Goal: Task Accomplishment & Management: Complete application form

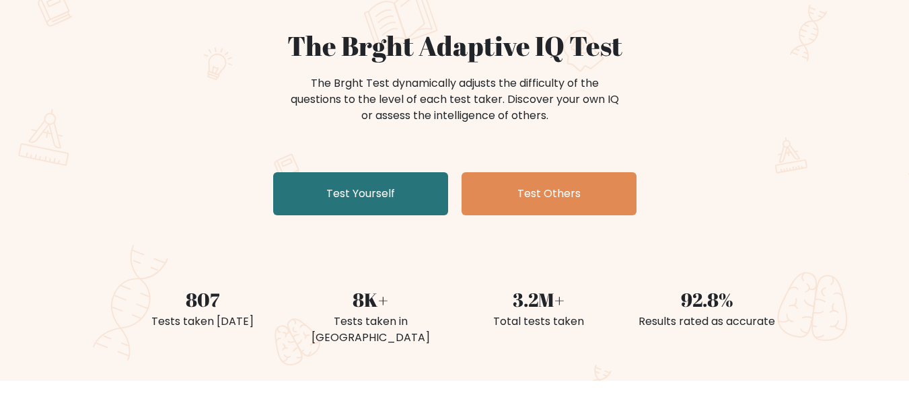
scroll to position [110, 0]
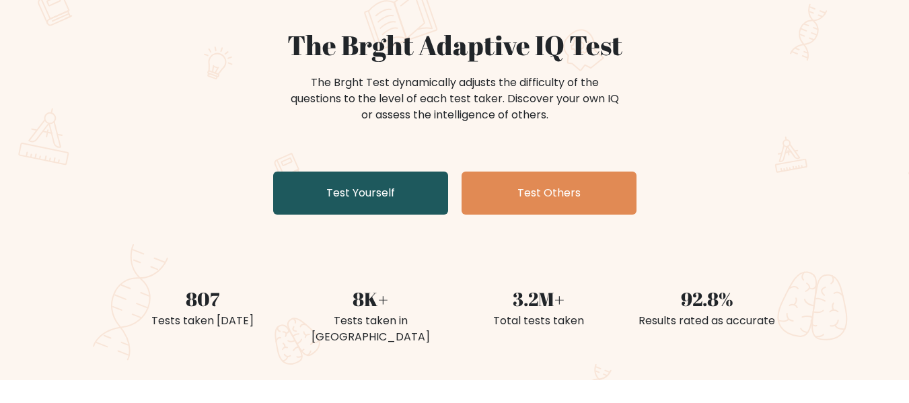
click at [349, 190] on link "Test Yourself" at bounding box center [360, 193] width 175 height 43
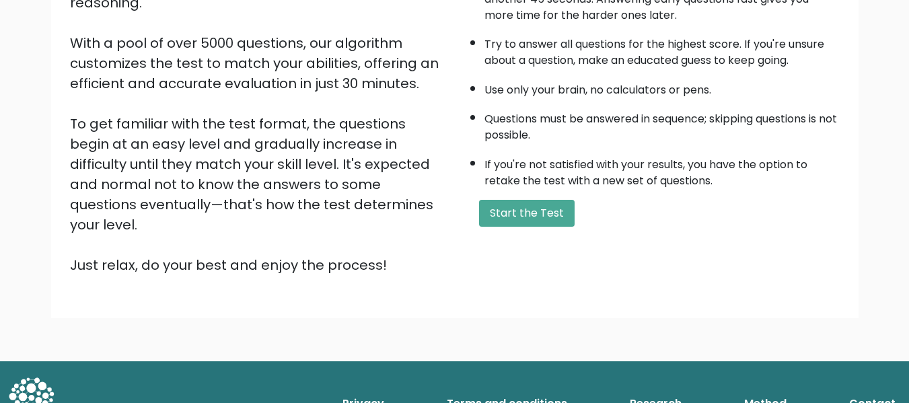
scroll to position [213, 0]
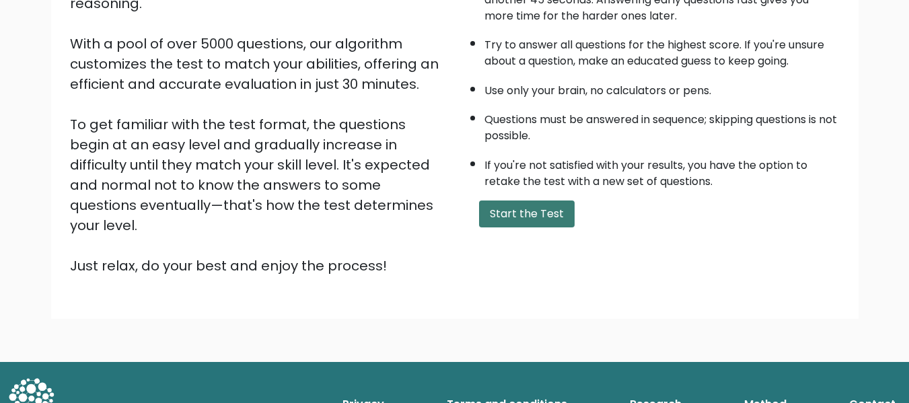
click at [535, 210] on button "Start the Test" at bounding box center [527, 213] width 96 height 27
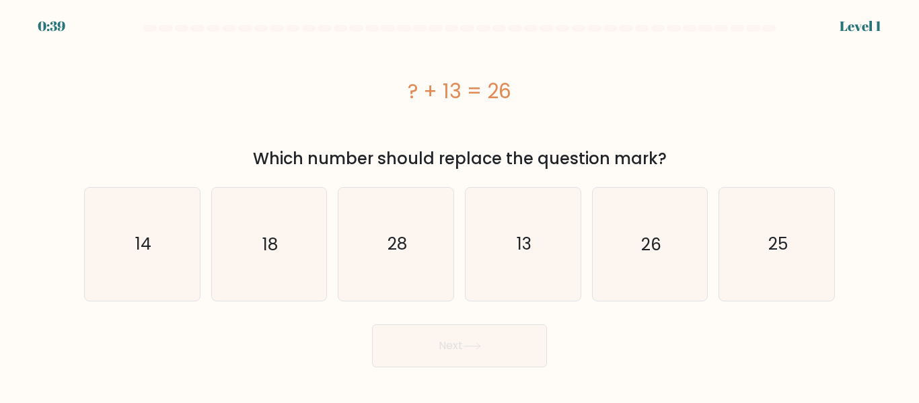
click at [535, 210] on icon "13" at bounding box center [523, 244] width 112 height 112
click at [460, 205] on input "d. 13" at bounding box center [459, 203] width 1 height 3
radio input "true"
click at [474, 336] on button "Next" at bounding box center [459, 345] width 175 height 43
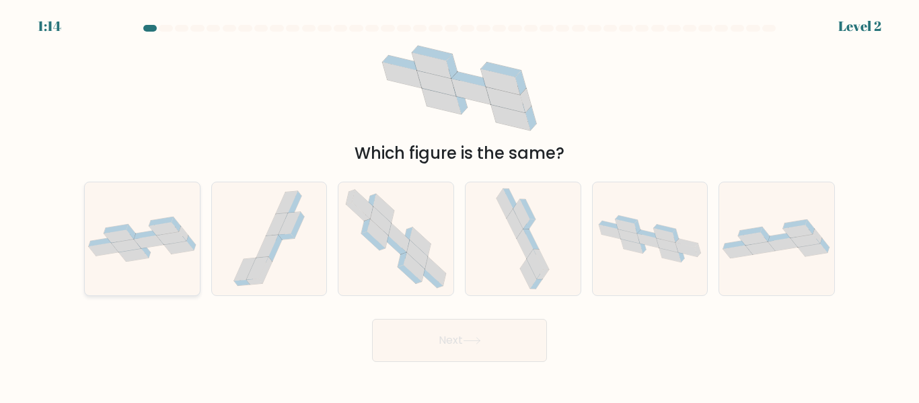
click at [161, 229] on icon at bounding box center [164, 228] width 30 height 13
click at [459, 205] on input "a." at bounding box center [459, 203] width 1 height 3
radio input "true"
click at [424, 328] on button "Next" at bounding box center [459, 340] width 175 height 43
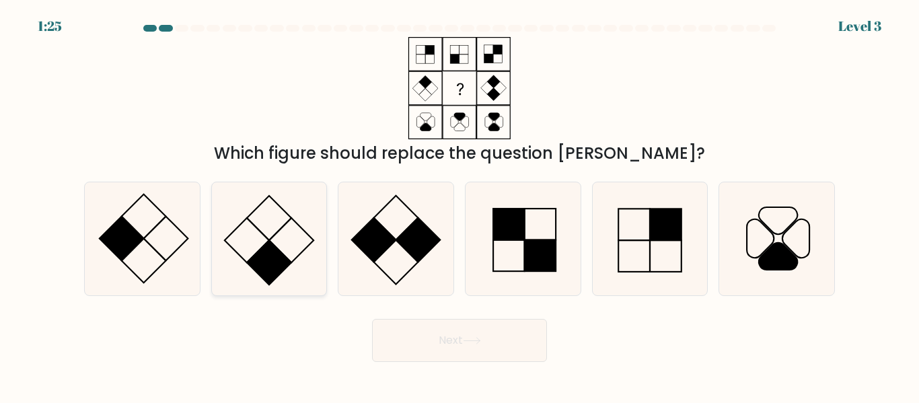
click at [254, 236] on icon at bounding box center [269, 238] width 112 height 112
click at [459, 205] on input "b." at bounding box center [459, 203] width 1 height 3
radio input "true"
click at [391, 333] on button "Next" at bounding box center [459, 340] width 175 height 43
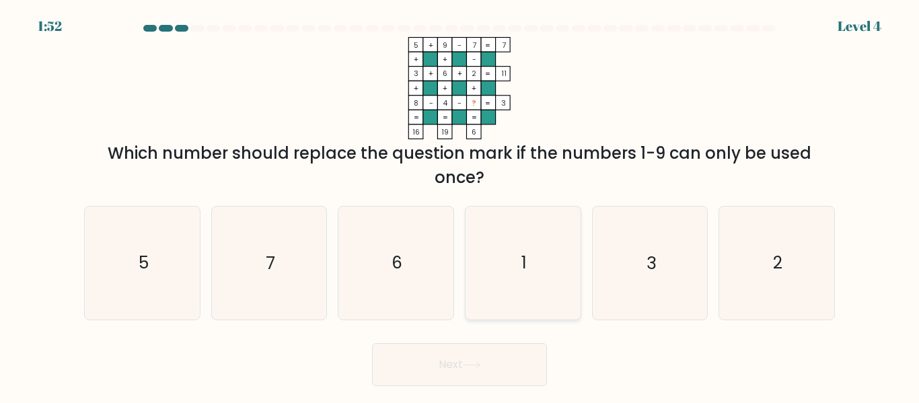
click at [516, 256] on icon "1" at bounding box center [523, 263] width 112 height 112
click at [460, 205] on input "d. 1" at bounding box center [459, 203] width 1 height 3
radio input "true"
click at [478, 362] on icon at bounding box center [472, 364] width 18 height 7
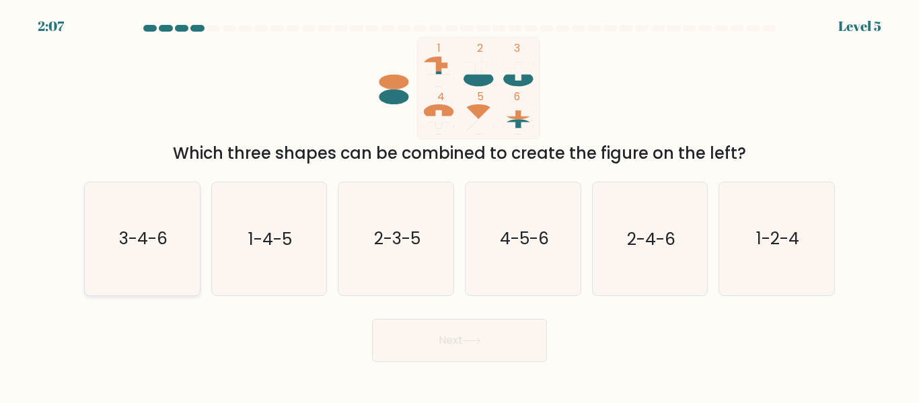
click at [151, 231] on text "3-4-6" at bounding box center [143, 239] width 48 height 24
click at [459, 205] on input "a. 3-4-6" at bounding box center [459, 203] width 1 height 3
radio input "true"
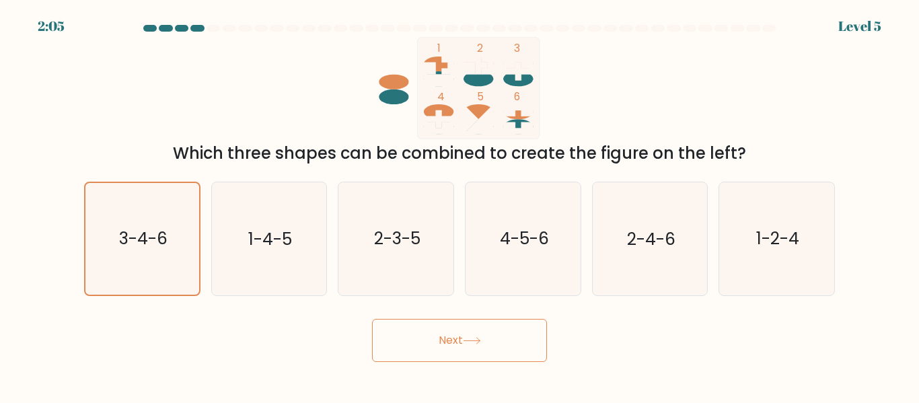
click at [379, 322] on button "Next" at bounding box center [459, 340] width 175 height 43
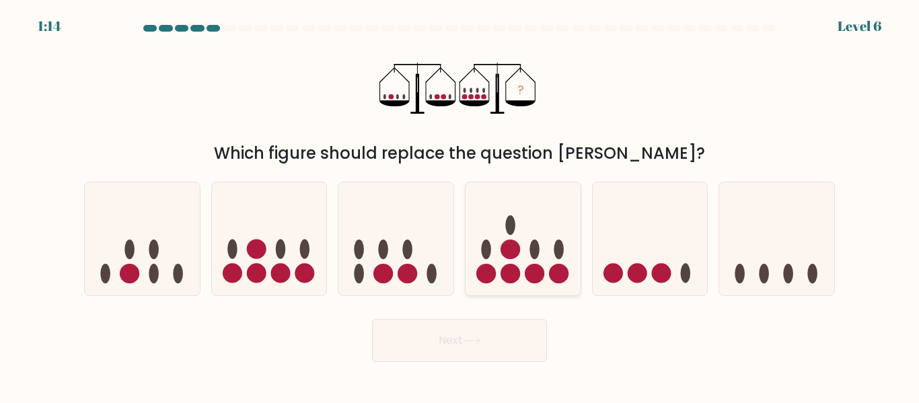
click at [492, 228] on icon at bounding box center [522, 238] width 115 height 95
click at [460, 205] on input "d." at bounding box center [459, 203] width 1 height 3
radio input "true"
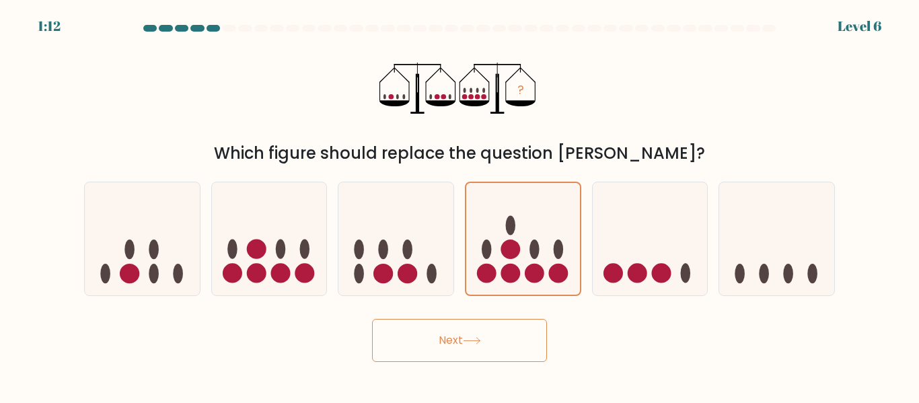
click at [497, 342] on button "Next" at bounding box center [459, 340] width 175 height 43
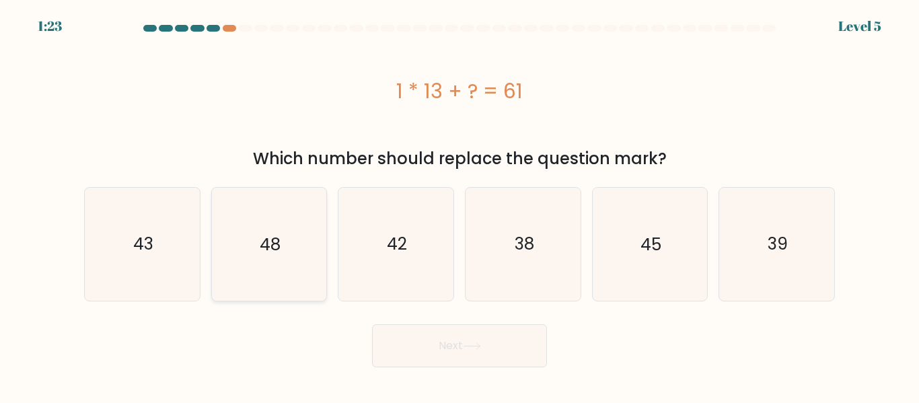
click at [307, 242] on icon "48" at bounding box center [269, 244] width 112 height 112
click at [459, 205] on input "b. 48" at bounding box center [459, 203] width 1 height 3
radio input "true"
click at [407, 339] on button "Next" at bounding box center [459, 345] width 175 height 43
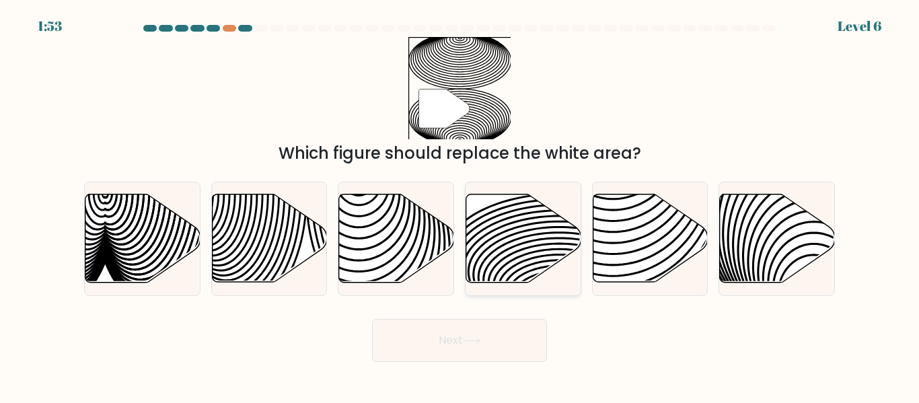
click at [524, 221] on icon at bounding box center [523, 238] width 115 height 88
click at [460, 205] on input "d." at bounding box center [459, 203] width 1 height 3
radio input "true"
click at [488, 340] on button "Next" at bounding box center [459, 340] width 175 height 43
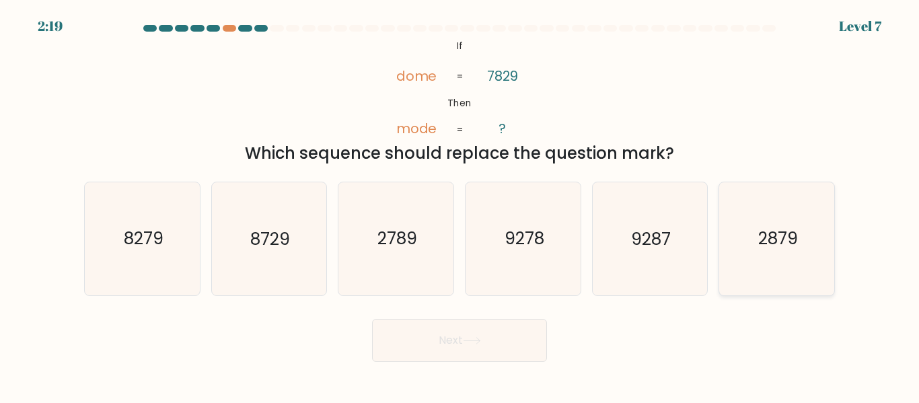
click at [760, 222] on icon "2879" at bounding box center [776, 238] width 112 height 112
click at [460, 205] on input "f. 2879" at bounding box center [459, 203] width 1 height 3
radio input "true"
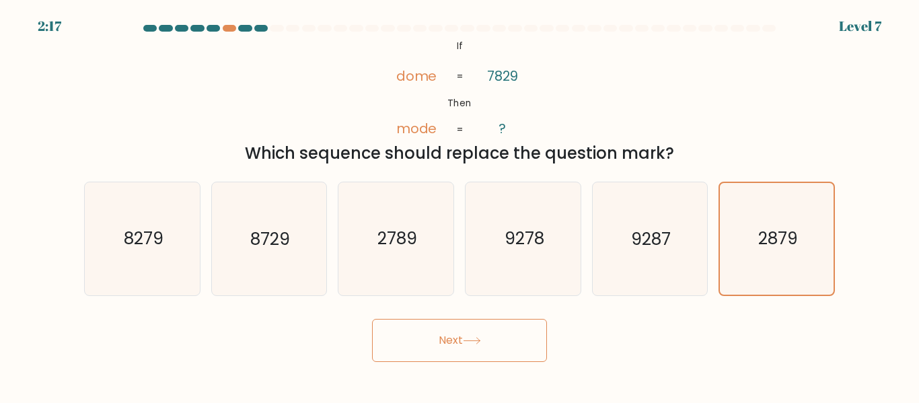
click at [494, 338] on button "Next" at bounding box center [459, 340] width 175 height 43
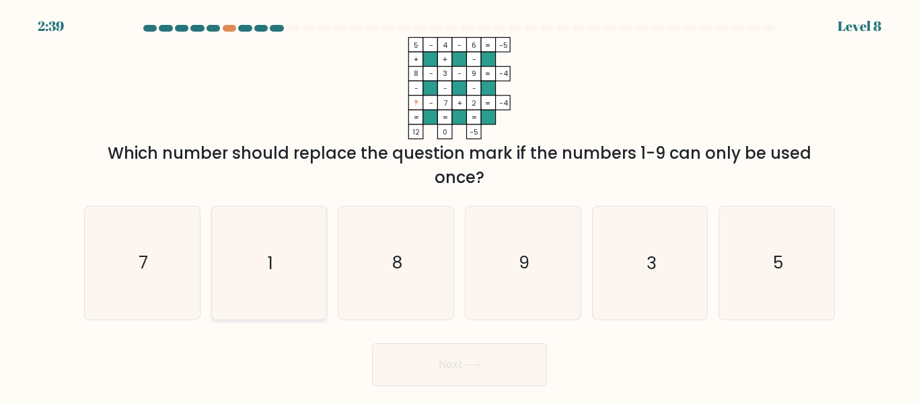
click at [274, 274] on icon "1" at bounding box center [269, 263] width 112 height 112
click at [459, 205] on input "b. 1" at bounding box center [459, 203] width 1 height 3
radio input "true"
click at [447, 367] on button "Next" at bounding box center [459, 364] width 175 height 43
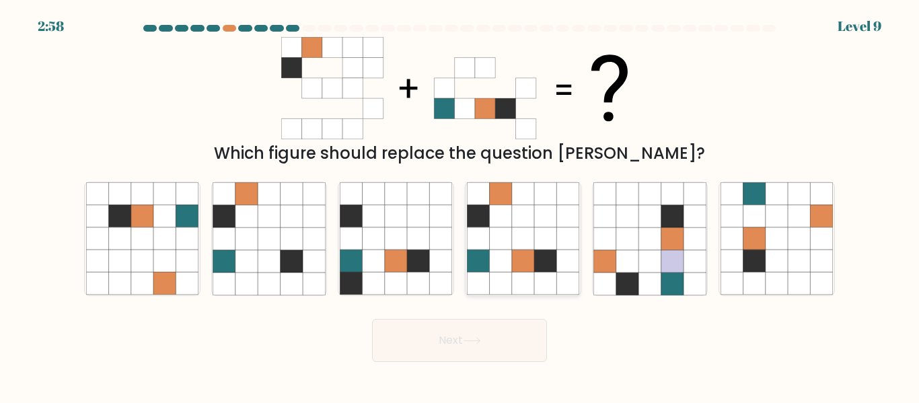
click at [517, 256] on icon at bounding box center [523, 261] width 22 height 22
click at [460, 205] on input "d." at bounding box center [459, 203] width 1 height 3
radio input "true"
click at [480, 342] on icon at bounding box center [472, 340] width 18 height 7
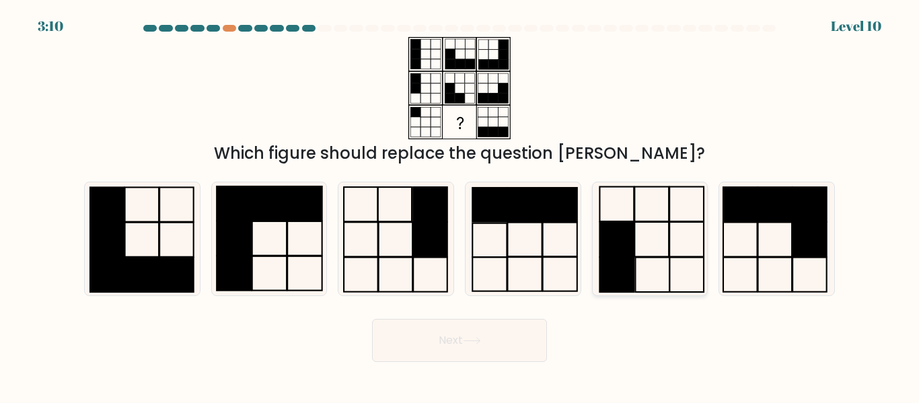
click at [625, 268] on rect at bounding box center [617, 274] width 34 height 34
click at [460, 205] on input "e." at bounding box center [459, 203] width 1 height 3
radio input "true"
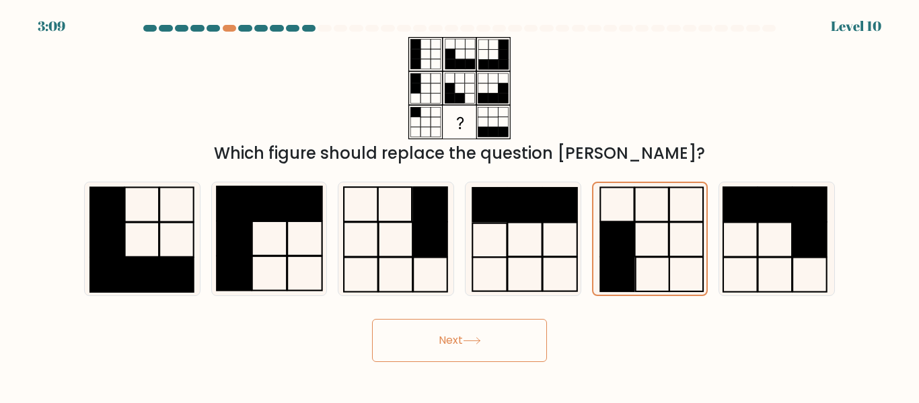
click at [515, 346] on button "Next" at bounding box center [459, 340] width 175 height 43
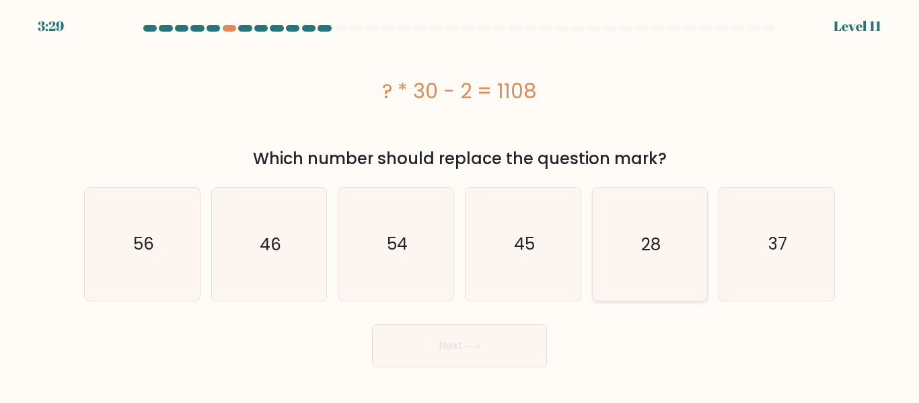
click at [618, 204] on icon "28" at bounding box center [649, 244] width 112 height 112
click at [460, 204] on input "e. 28" at bounding box center [459, 203] width 1 height 3
radio input "true"
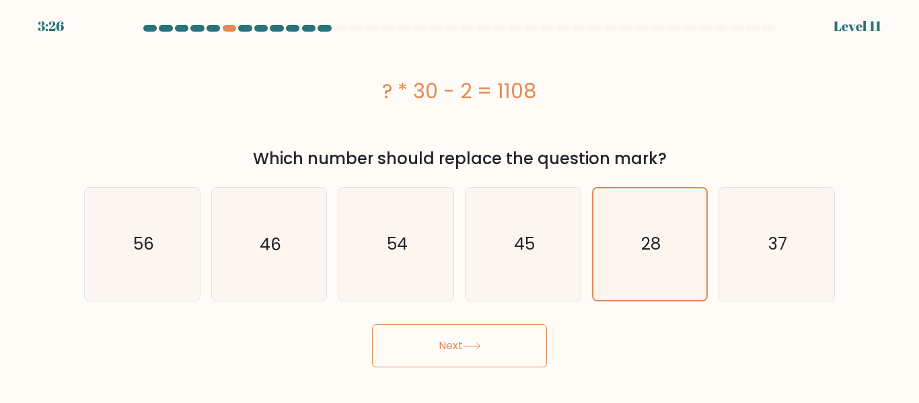
click at [459, 340] on button "Next" at bounding box center [459, 345] width 175 height 43
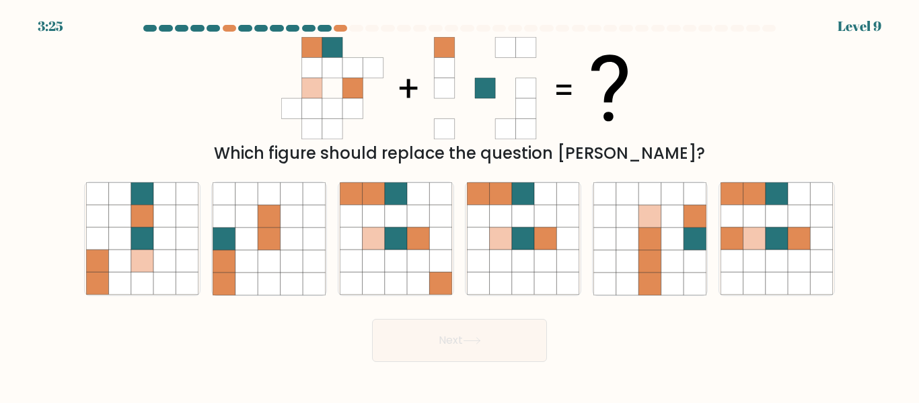
click at [459, 340] on button "Next" at bounding box center [459, 340] width 175 height 43
click at [526, 262] on icon at bounding box center [523, 261] width 22 height 22
click at [460, 205] on input "d." at bounding box center [459, 203] width 1 height 3
radio input "true"
click at [483, 333] on button "Next" at bounding box center [459, 340] width 175 height 43
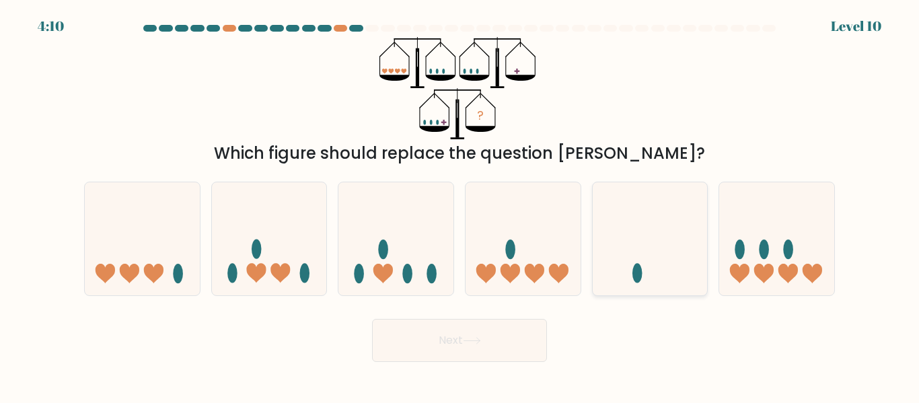
click at [633, 248] on icon at bounding box center [650, 238] width 115 height 95
click at [460, 205] on input "e." at bounding box center [459, 203] width 1 height 3
radio input "true"
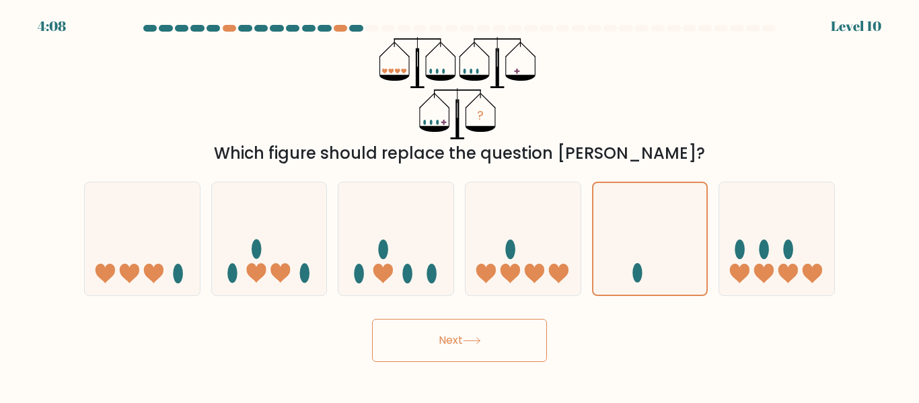
click at [480, 339] on icon at bounding box center [471, 341] width 16 height 6
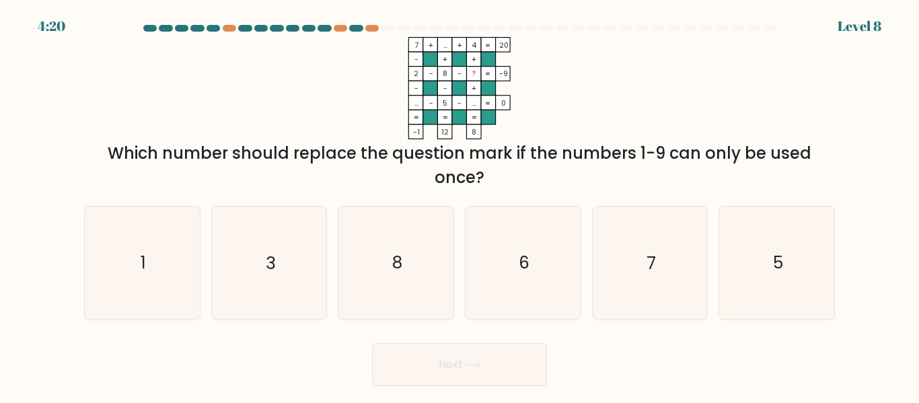
click at [417, 200] on div "a. 1 b. 3 c. 8 d." at bounding box center [459, 257] width 761 height 124
click at [398, 248] on icon "8" at bounding box center [396, 263] width 112 height 112
click at [459, 205] on input "c. 8" at bounding box center [459, 203] width 1 height 3
radio input "true"
click at [613, 239] on icon "7" at bounding box center [649, 263] width 112 height 112
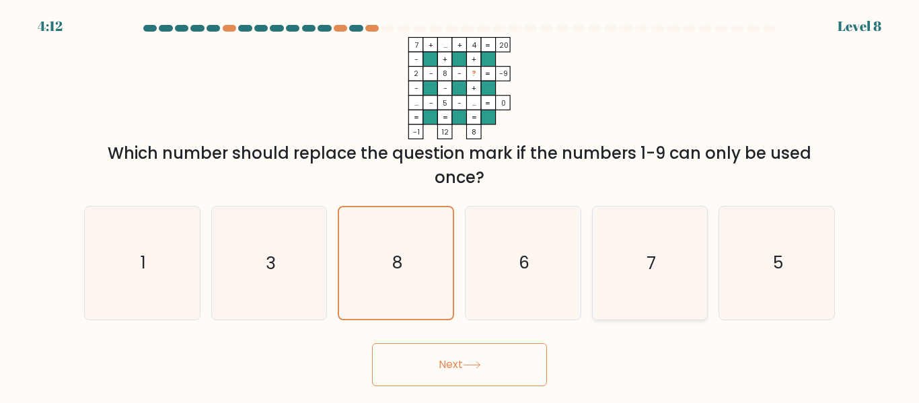
click at [460, 205] on input "e. 7" at bounding box center [459, 203] width 1 height 3
radio input "true"
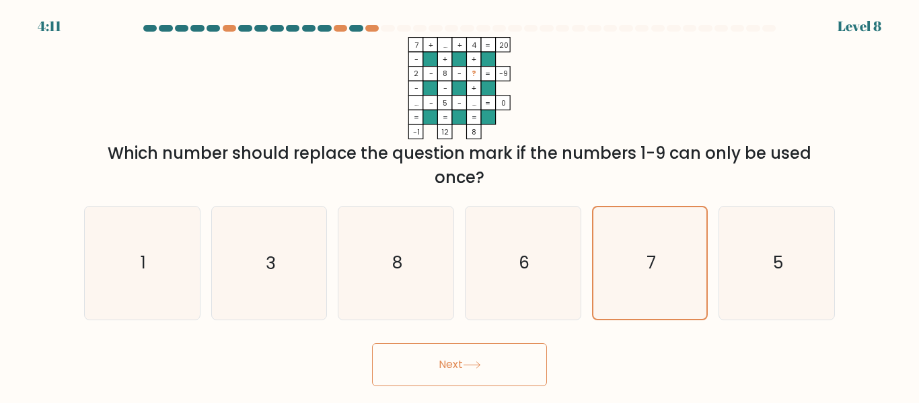
click at [467, 359] on button "Next" at bounding box center [459, 364] width 175 height 43
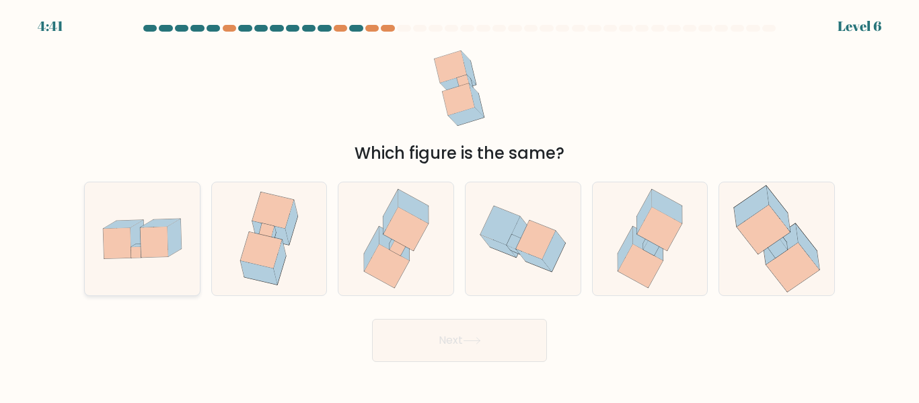
click at [114, 227] on icon at bounding box center [123, 224] width 39 height 8
click at [459, 205] on input "a." at bounding box center [459, 203] width 1 height 3
radio input "true"
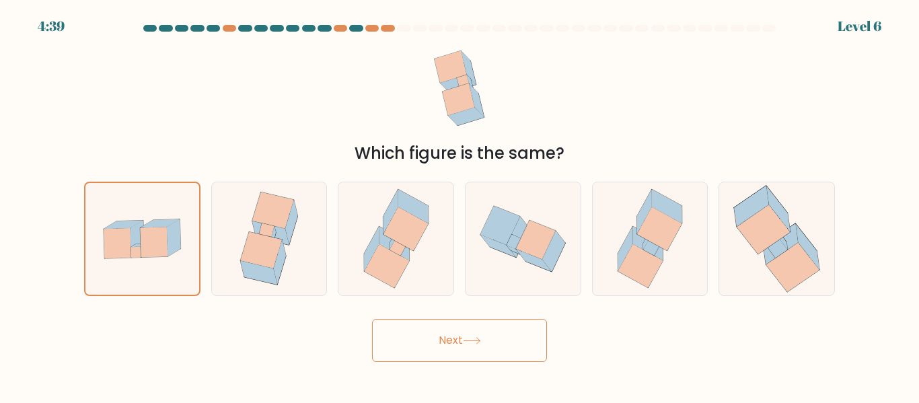
click at [478, 337] on icon at bounding box center [472, 340] width 18 height 7
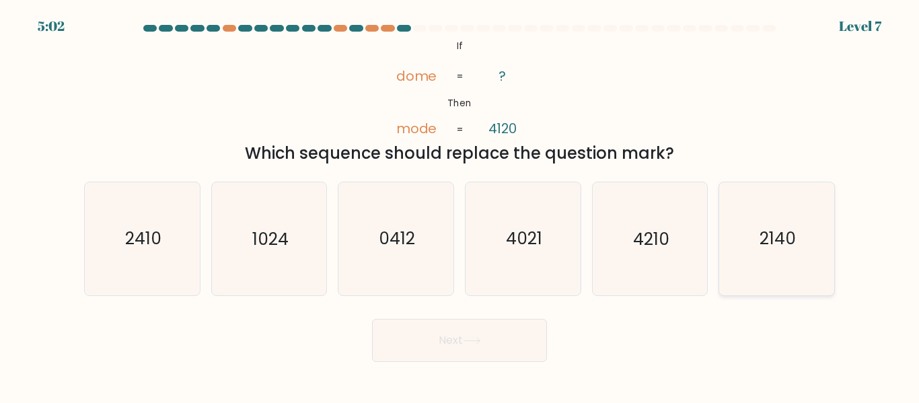
click at [772, 223] on icon "2140" at bounding box center [776, 238] width 112 height 112
click at [460, 205] on input "f. 2140" at bounding box center [459, 203] width 1 height 3
radio input "true"
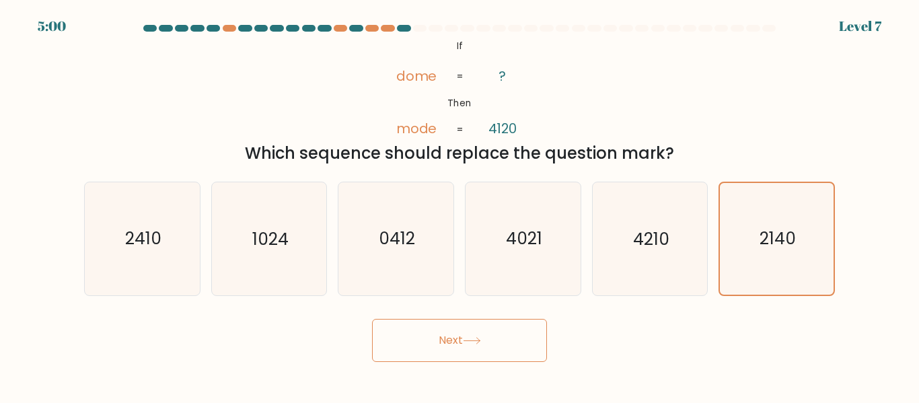
click at [470, 335] on button "Next" at bounding box center [459, 340] width 175 height 43
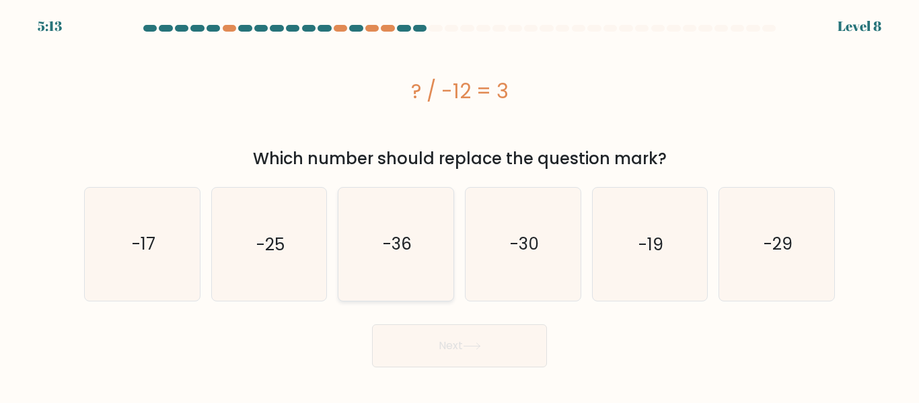
click at [396, 259] on icon "-36" at bounding box center [396, 244] width 112 height 112
click at [459, 205] on input "c. -36" at bounding box center [459, 203] width 1 height 3
radio input "true"
click at [436, 343] on button "Next" at bounding box center [459, 345] width 175 height 43
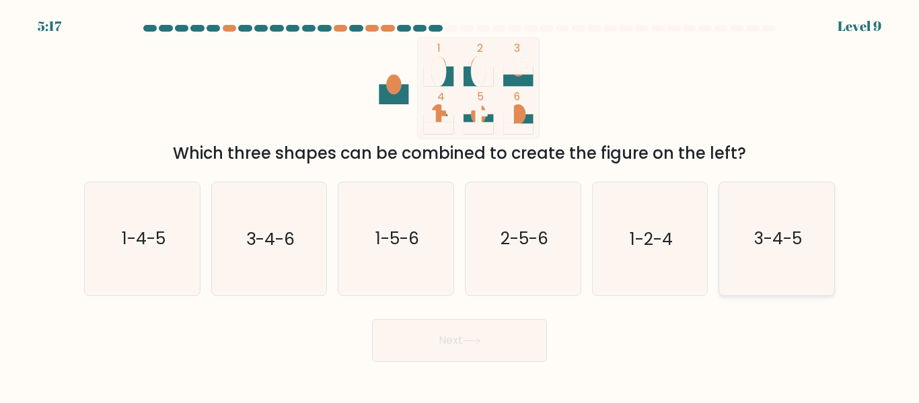
click at [778, 250] on text "3-4-5" at bounding box center [778, 239] width 48 height 24
click at [460, 205] on input "f. 3-4-5" at bounding box center [459, 203] width 1 height 3
radio input "true"
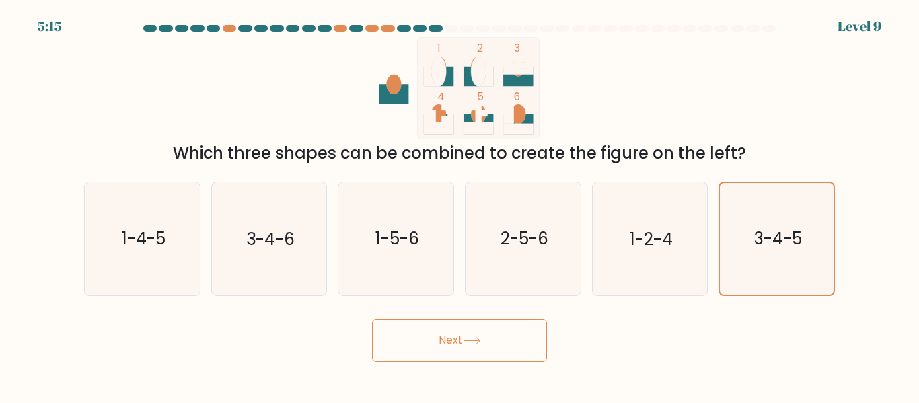
click at [488, 334] on button "Next" at bounding box center [459, 340] width 175 height 43
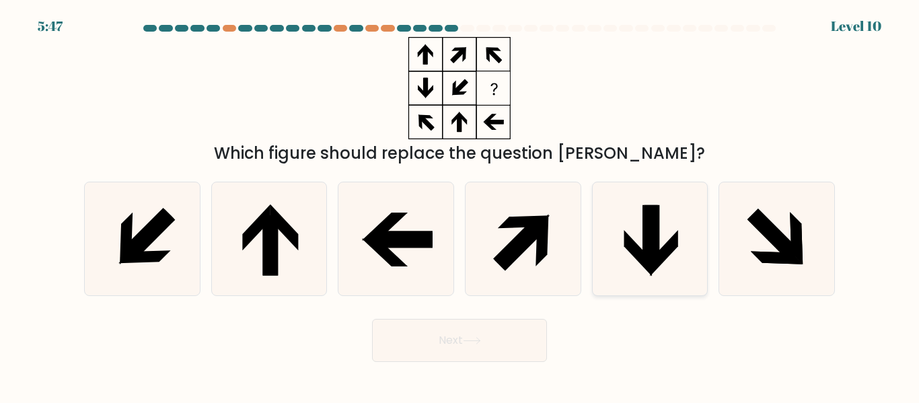
click at [636, 221] on icon at bounding box center [649, 238] width 112 height 112
click at [460, 205] on input "e." at bounding box center [459, 203] width 1 height 3
radio input "true"
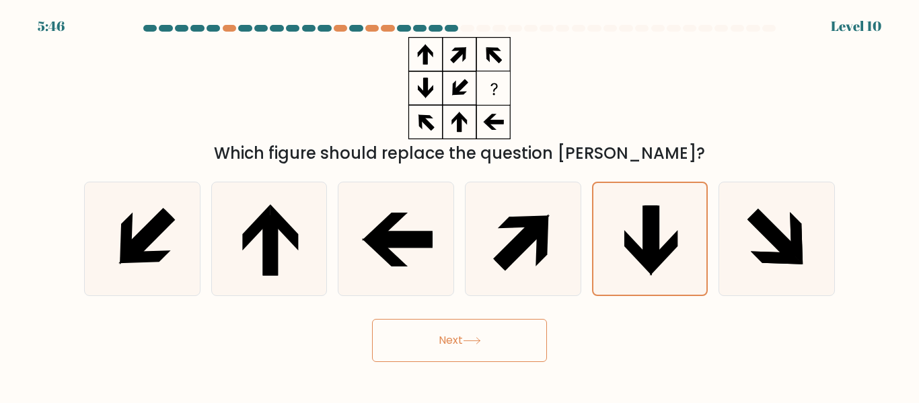
click at [519, 332] on button "Next" at bounding box center [459, 340] width 175 height 43
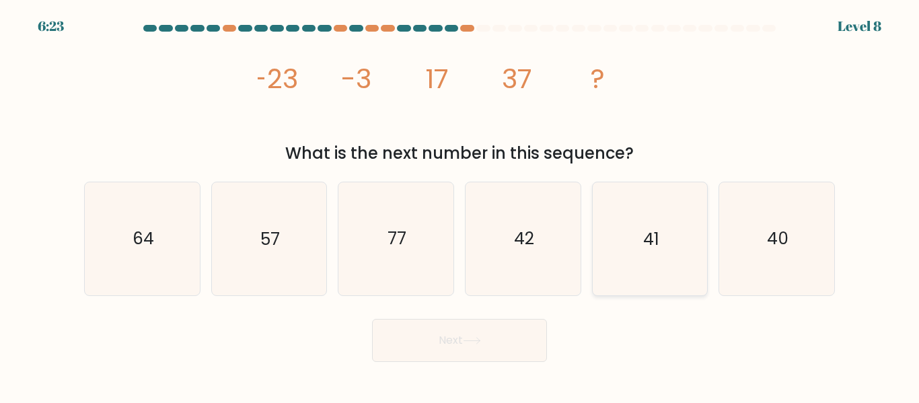
click at [652, 234] on text "41" at bounding box center [651, 239] width 16 height 24
click at [460, 205] on input "e. 41" at bounding box center [459, 203] width 1 height 3
radio input "true"
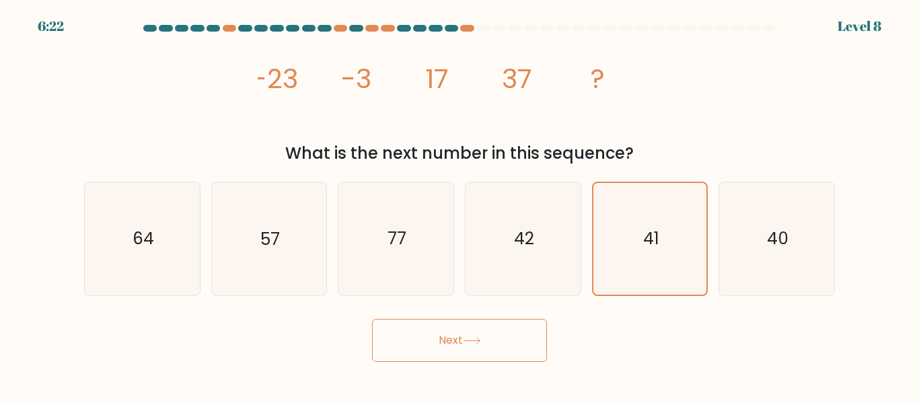
click at [494, 338] on button "Next" at bounding box center [459, 340] width 175 height 43
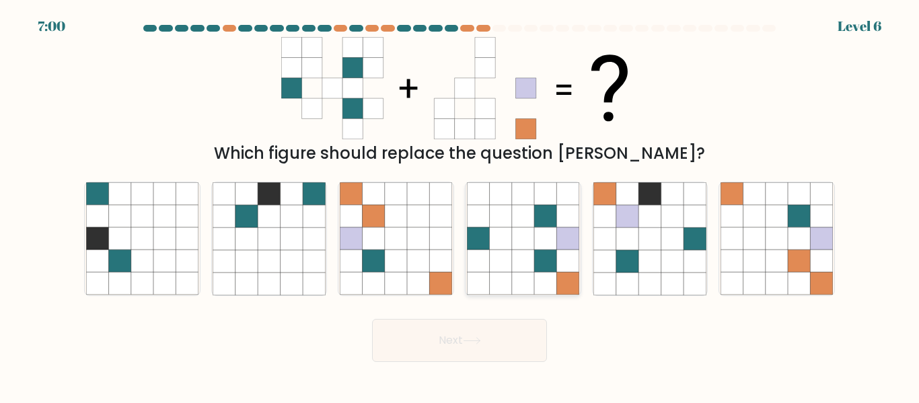
click at [482, 217] on icon at bounding box center [478, 216] width 22 height 22
click at [460, 205] on input "d." at bounding box center [459, 203] width 1 height 3
radio input "true"
click at [457, 333] on button "Next" at bounding box center [459, 340] width 175 height 43
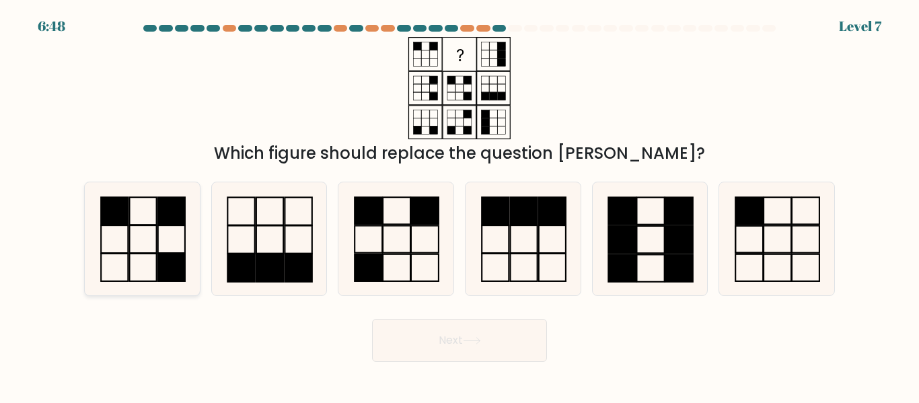
click at [139, 226] on rect at bounding box center [142, 240] width 27 height 28
click at [459, 205] on input "a." at bounding box center [459, 203] width 1 height 3
radio input "true"
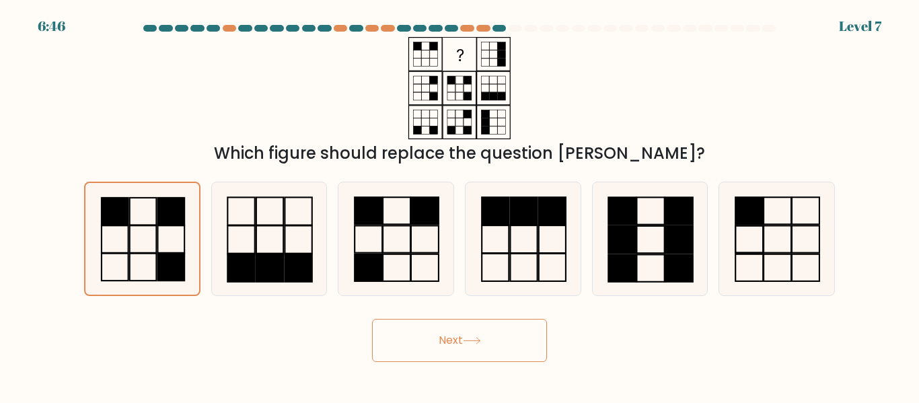
click at [432, 332] on button "Next" at bounding box center [459, 340] width 175 height 43
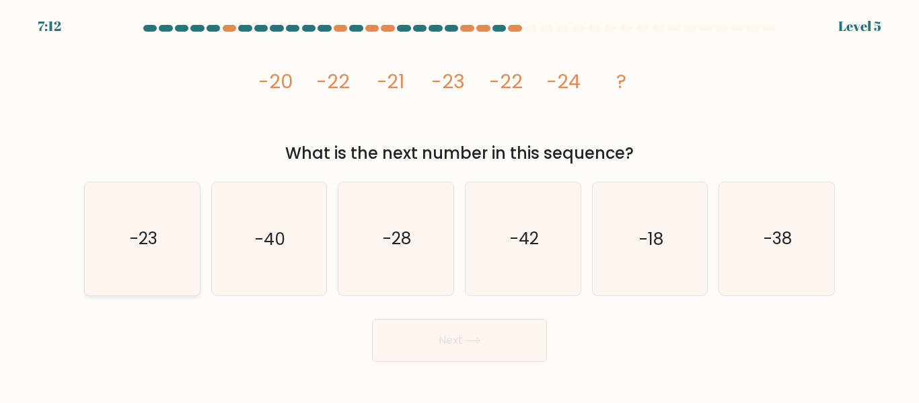
click at [146, 242] on text "-23" at bounding box center [143, 239] width 28 height 24
click at [459, 205] on input "a. -23" at bounding box center [459, 203] width 1 height 3
radio input "true"
click at [422, 328] on button "Next" at bounding box center [459, 340] width 175 height 43
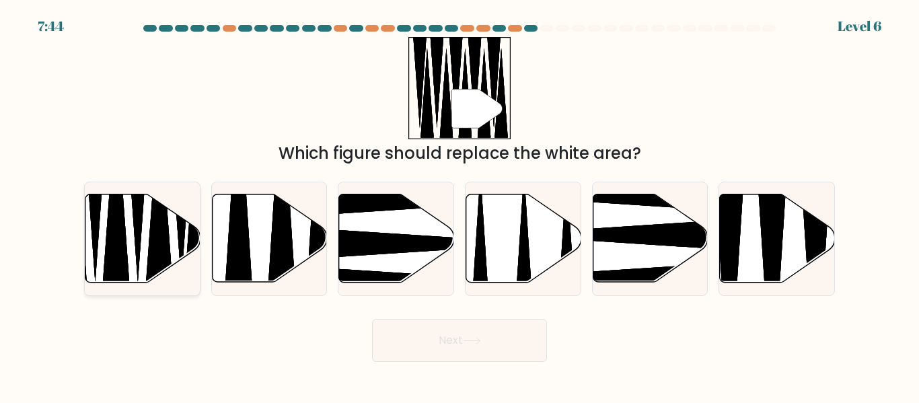
click at [138, 236] on icon at bounding box center [138, 180] width 30 height 207
click at [459, 205] on input "a." at bounding box center [459, 203] width 1 height 3
radio input "true"
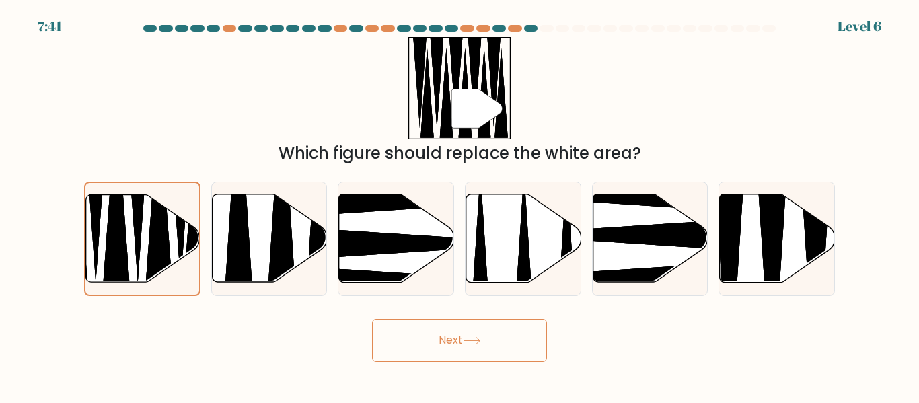
click at [451, 339] on button "Next" at bounding box center [459, 340] width 175 height 43
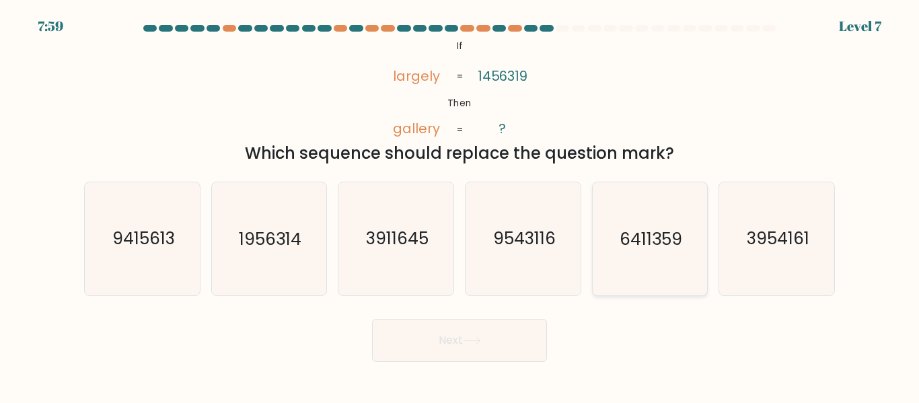
click at [637, 223] on icon "6411359" at bounding box center [649, 238] width 112 height 112
click at [460, 205] on input "e. 6411359" at bounding box center [459, 203] width 1 height 3
radio input "true"
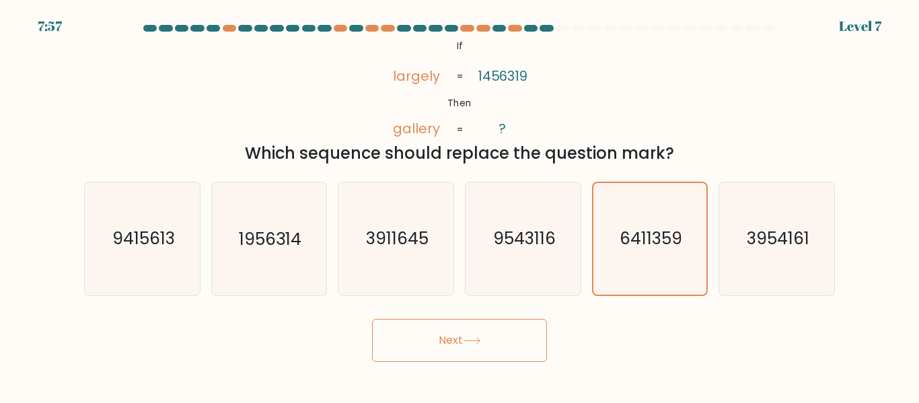
click at [466, 338] on icon at bounding box center [472, 340] width 18 height 7
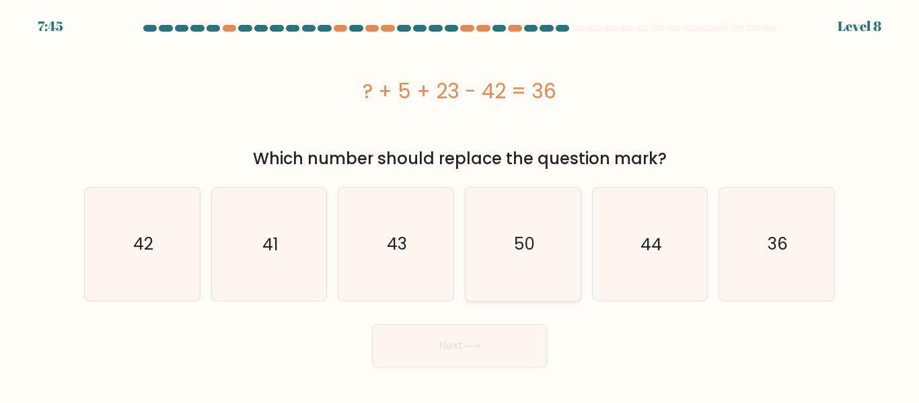
click at [537, 231] on icon "50" at bounding box center [523, 244] width 112 height 112
click at [460, 205] on input "d. 50" at bounding box center [459, 203] width 1 height 3
radio input "true"
click at [449, 340] on button "Next" at bounding box center [459, 345] width 175 height 43
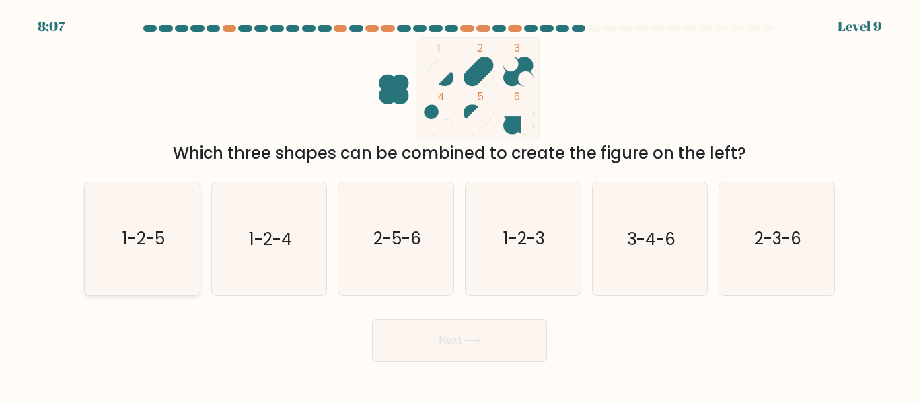
click at [139, 221] on icon "1-2-5" at bounding box center [142, 238] width 112 height 112
click at [459, 205] on input "a. 1-2-5" at bounding box center [459, 203] width 1 height 3
radio input "true"
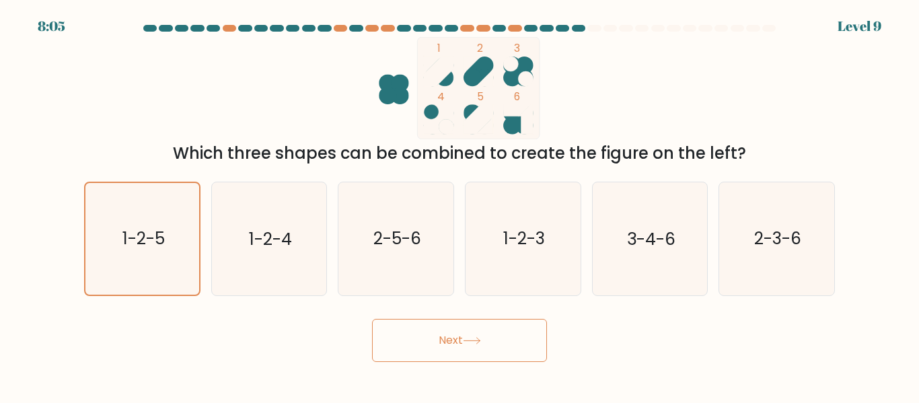
click at [420, 344] on button "Next" at bounding box center [459, 340] width 175 height 43
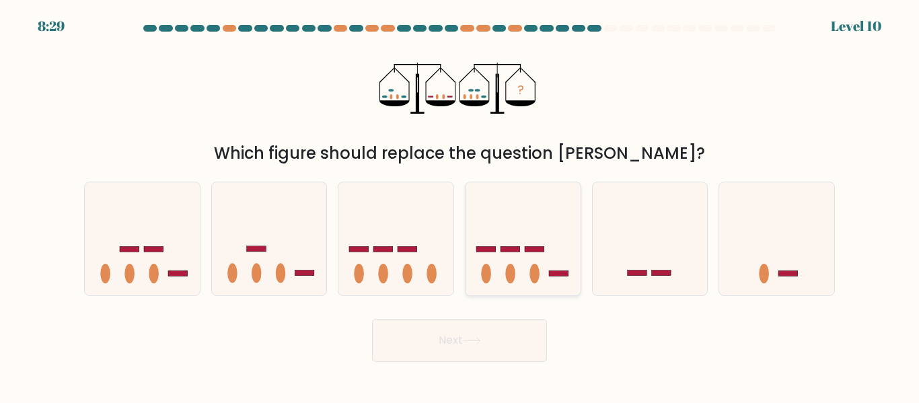
click at [524, 246] on icon at bounding box center [522, 238] width 115 height 95
click at [460, 205] on input "d." at bounding box center [459, 203] width 1 height 3
radio input "true"
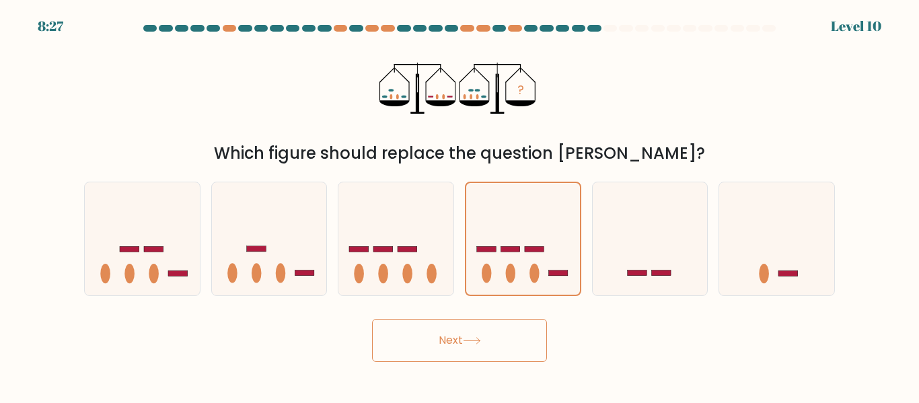
click at [459, 337] on button "Next" at bounding box center [459, 340] width 175 height 43
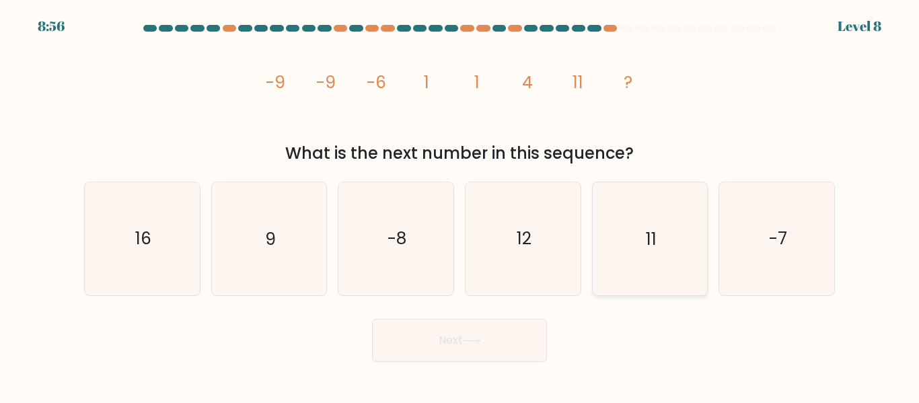
click at [634, 228] on icon "11" at bounding box center [649, 238] width 112 height 112
click at [460, 205] on input "e. 11" at bounding box center [459, 203] width 1 height 3
radio input "true"
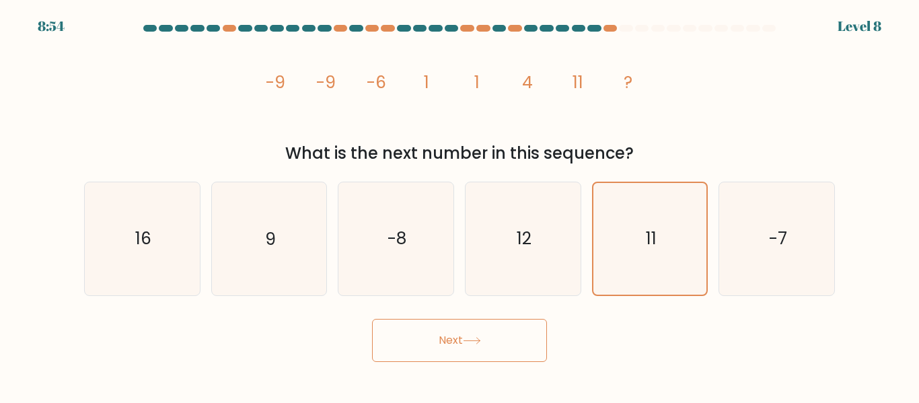
click at [490, 338] on button "Next" at bounding box center [459, 340] width 175 height 43
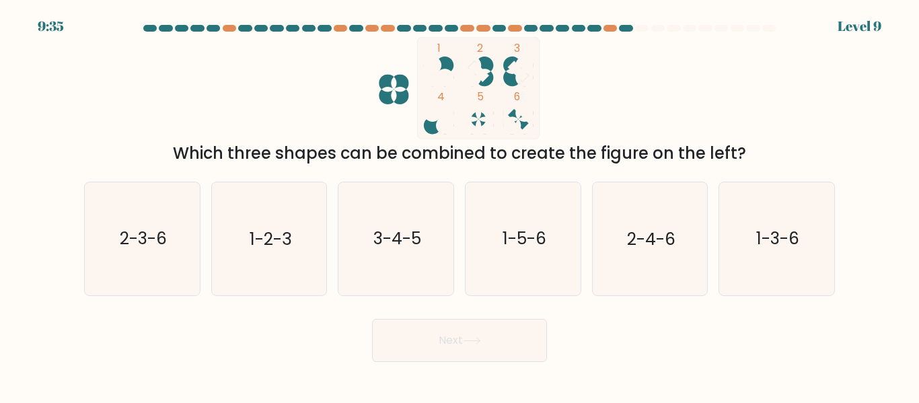
drag, startPoint x: 490, startPoint y: 338, endPoint x: 508, endPoint y: 173, distance: 165.7
click at [508, 173] on form at bounding box center [459, 193] width 919 height 337
click at [137, 221] on icon "2-3-6" at bounding box center [142, 238] width 112 height 112
click at [459, 205] on input "a. 2-3-6" at bounding box center [459, 203] width 1 height 3
radio input "true"
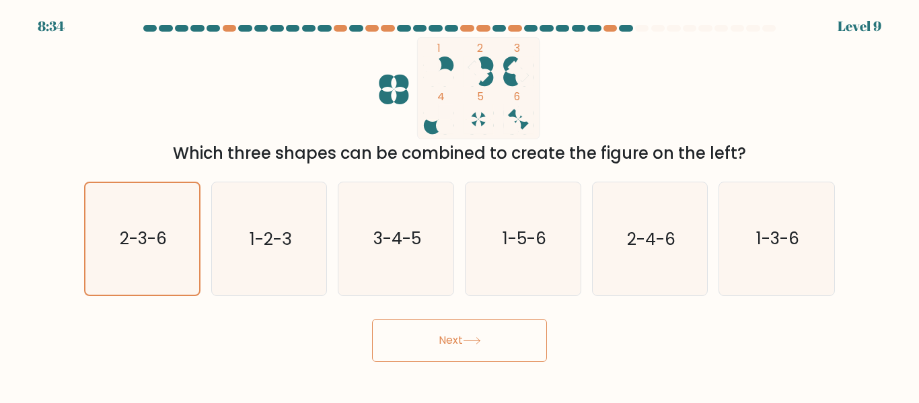
click at [424, 338] on button "Next" at bounding box center [459, 340] width 175 height 43
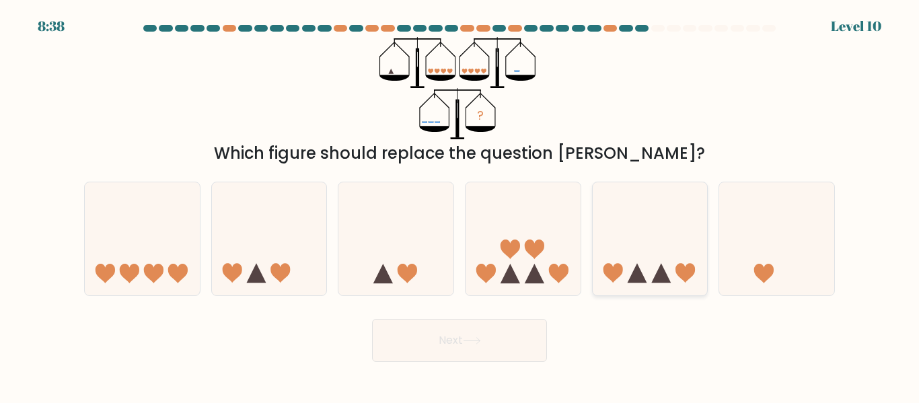
click at [644, 229] on icon at bounding box center [650, 238] width 115 height 95
click at [460, 205] on input "e." at bounding box center [459, 203] width 1 height 3
radio input "true"
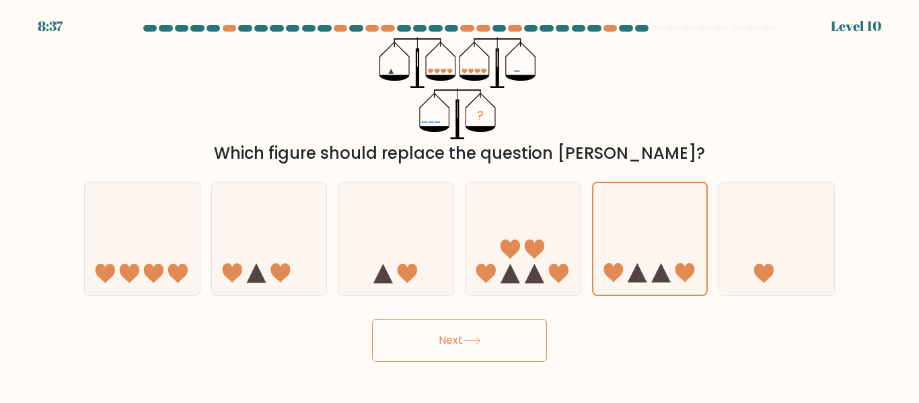
click at [498, 340] on button "Next" at bounding box center [459, 340] width 175 height 43
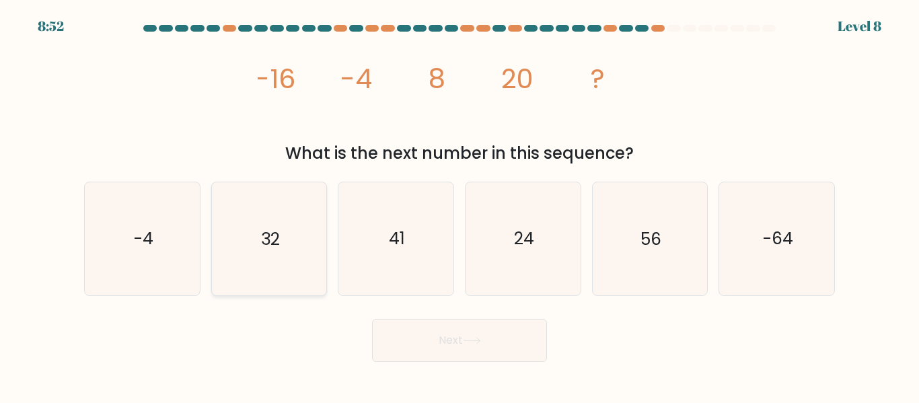
click at [283, 208] on icon "32" at bounding box center [269, 238] width 112 height 112
click at [459, 205] on input "b. 32" at bounding box center [459, 203] width 1 height 3
radio input "true"
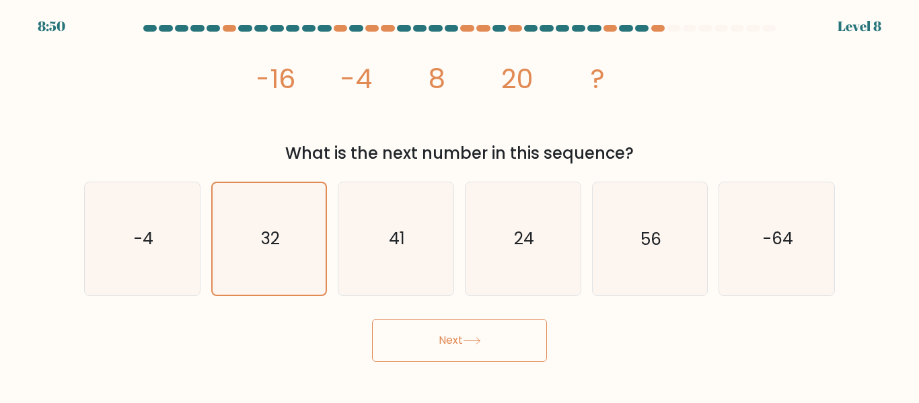
click at [431, 329] on button "Next" at bounding box center [459, 340] width 175 height 43
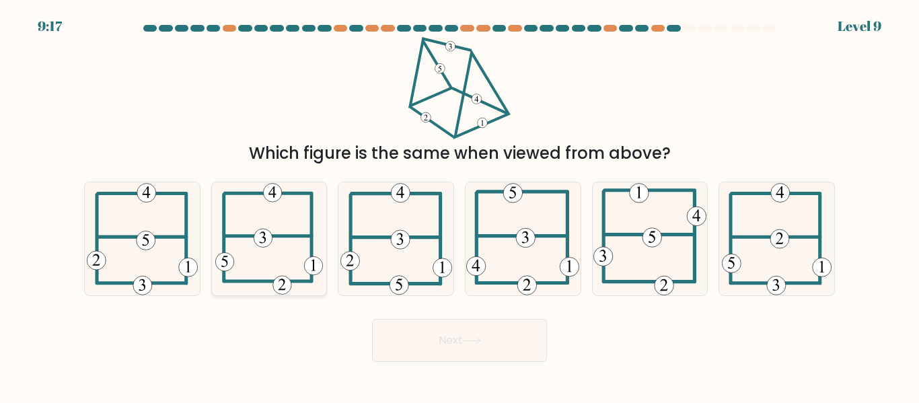
click at [281, 223] on icon at bounding box center [269, 238] width 108 height 112
click at [459, 205] on input "b." at bounding box center [459, 203] width 1 height 3
radio input "true"
click at [459, 336] on button "Next" at bounding box center [459, 340] width 175 height 43
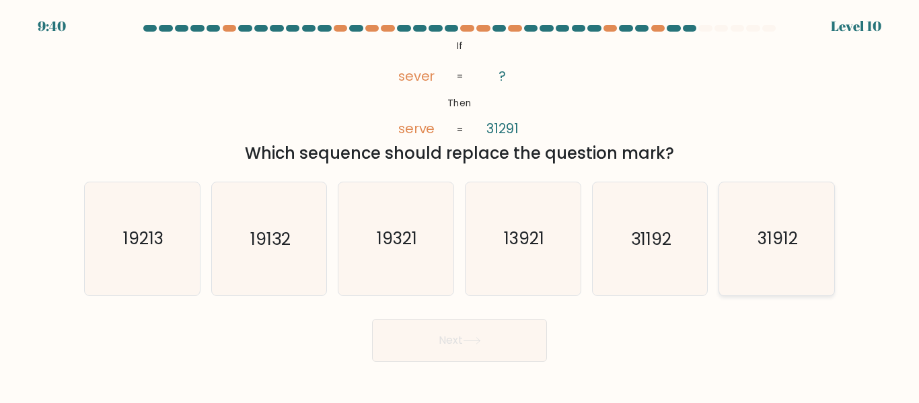
click at [754, 243] on icon "31912" at bounding box center [776, 238] width 112 height 112
click at [460, 205] on input "f. 31912" at bounding box center [459, 203] width 1 height 3
radio input "true"
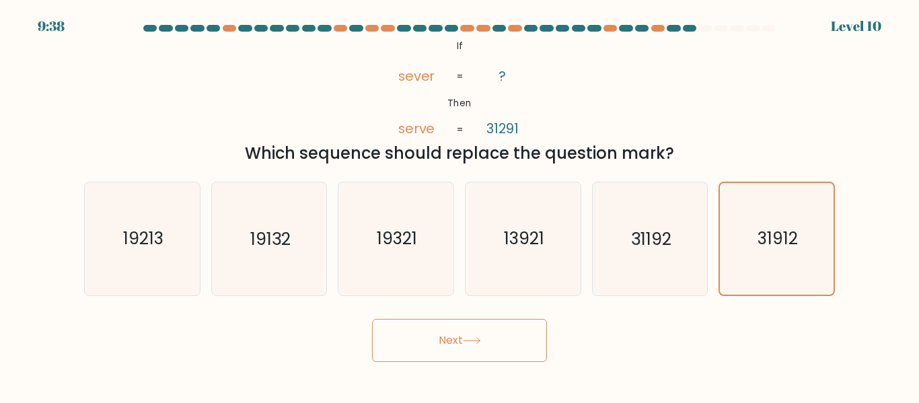
click at [473, 337] on icon at bounding box center [472, 340] width 18 height 7
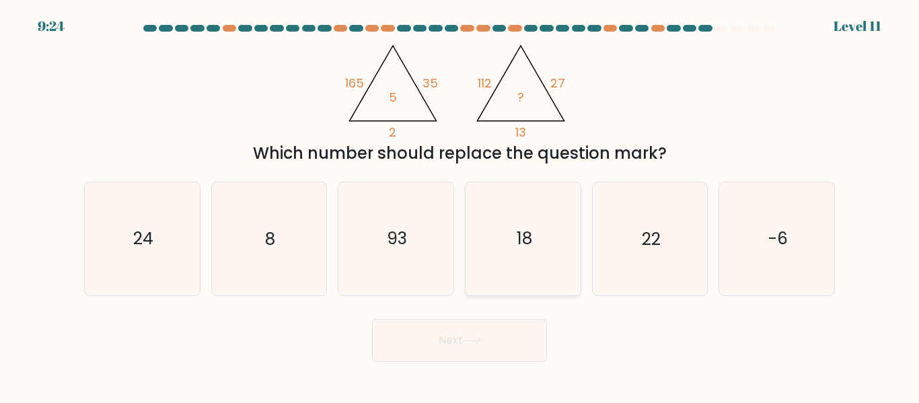
click at [526, 225] on icon "18" at bounding box center [523, 238] width 112 height 112
click at [460, 205] on input "d. 18" at bounding box center [459, 203] width 1 height 3
radio input "true"
click at [468, 334] on button "Next" at bounding box center [459, 340] width 175 height 43
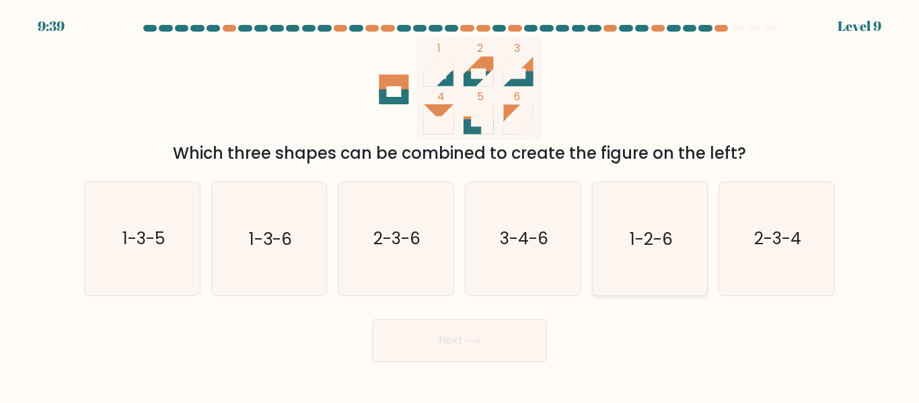
click at [624, 218] on icon "1-2-6" at bounding box center [649, 238] width 112 height 112
click at [460, 205] on input "e. 1-2-6" at bounding box center [459, 203] width 1 height 3
radio input "true"
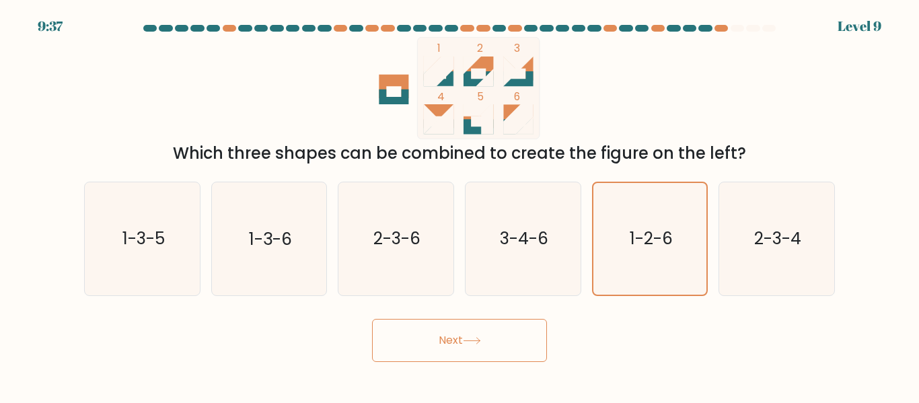
click at [503, 329] on button "Next" at bounding box center [459, 340] width 175 height 43
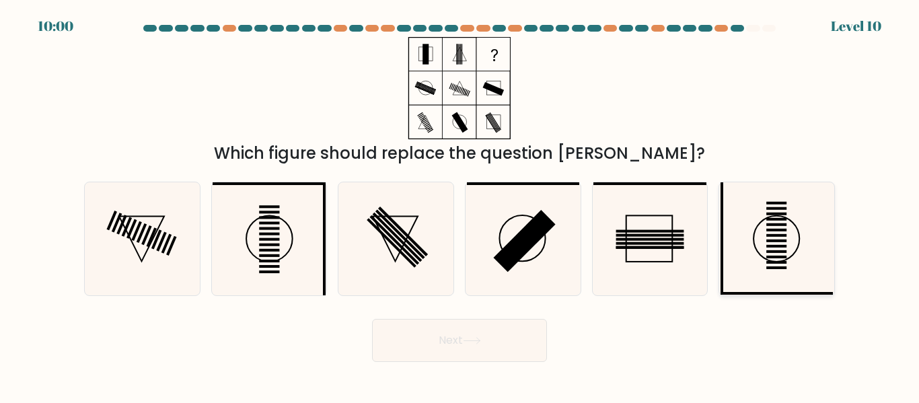
click at [778, 204] on rect at bounding box center [776, 203] width 20 height 3
click at [460, 204] on input "f." at bounding box center [459, 203] width 1 height 3
radio input "true"
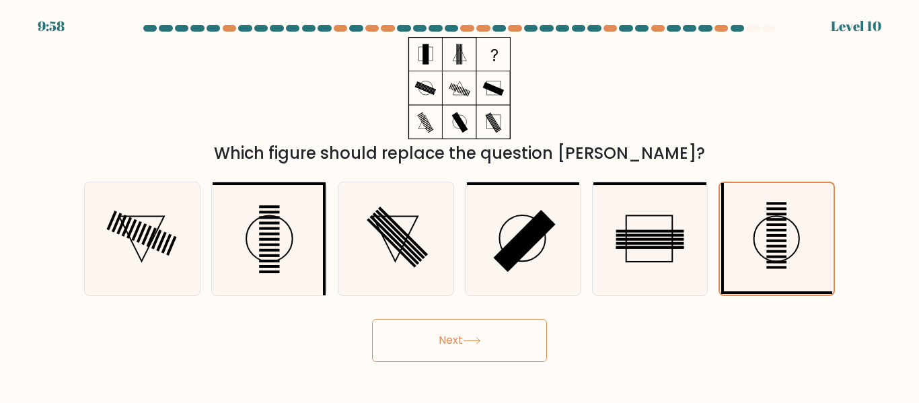
click at [496, 333] on button "Next" at bounding box center [459, 340] width 175 height 43
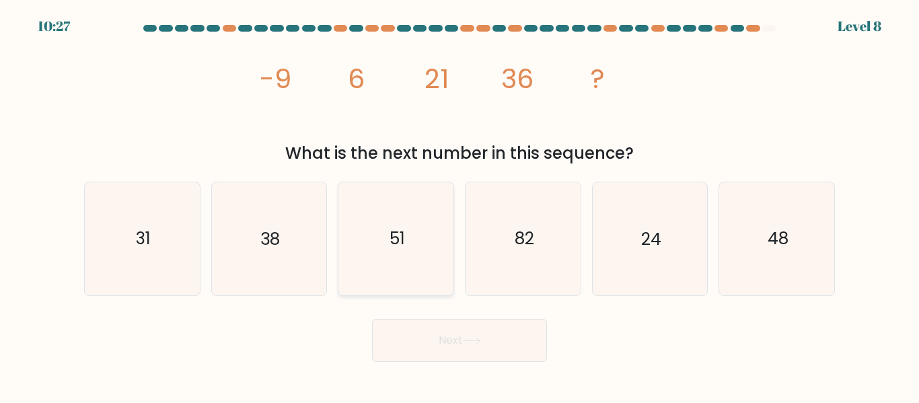
click at [377, 255] on icon "51" at bounding box center [396, 238] width 112 height 112
click at [459, 205] on input "c. 51" at bounding box center [459, 203] width 1 height 3
radio input "true"
click at [447, 335] on button "Next" at bounding box center [459, 340] width 175 height 43
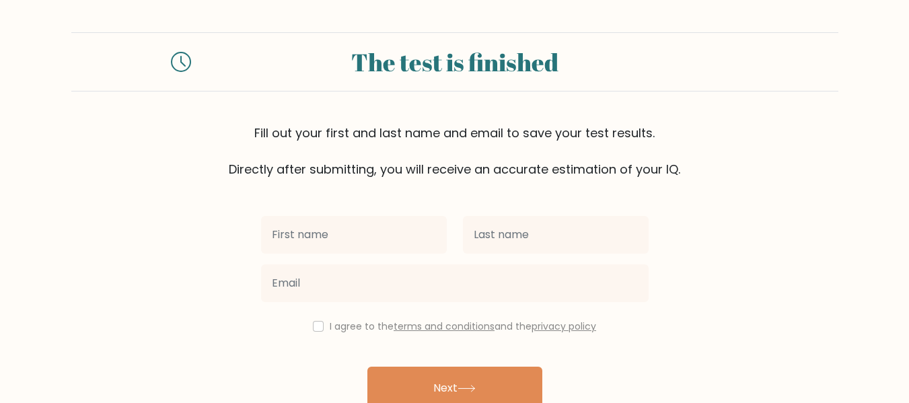
click at [390, 232] on input "text" at bounding box center [354, 235] width 186 height 38
type input "[PERSON_NAME]"
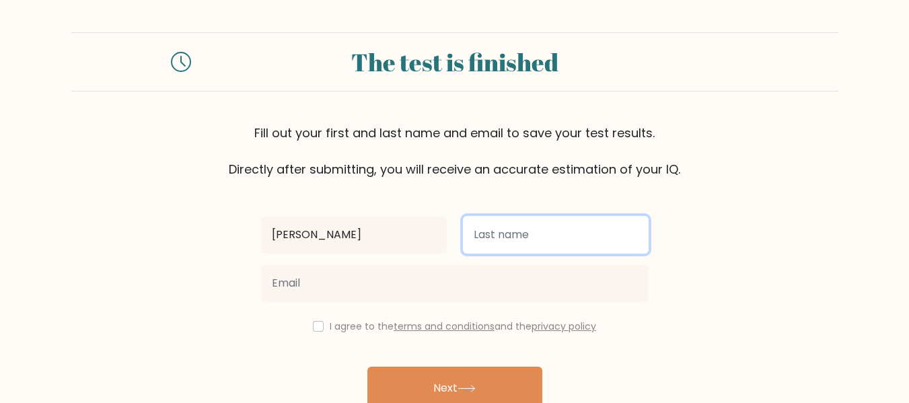
click at [588, 233] on input "text" at bounding box center [556, 235] width 186 height 38
type input "HENDERSON"
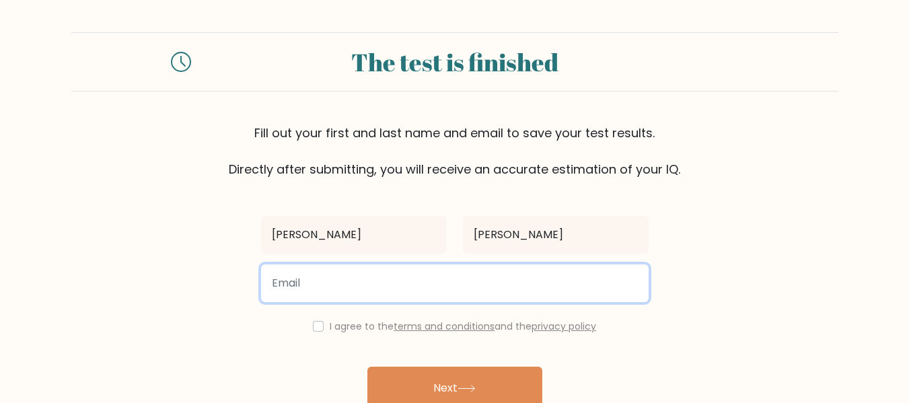
click at [520, 286] on input "email" at bounding box center [454, 283] width 387 height 38
type input "emmahenderson@tiscali.co.uk"
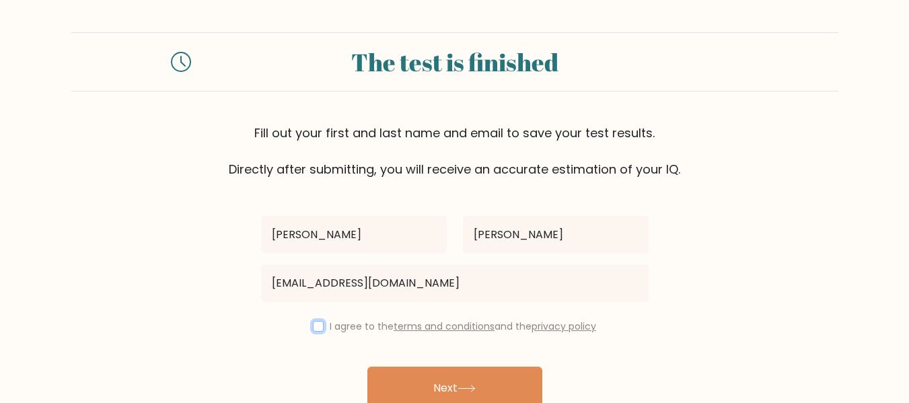
click at [317, 326] on input "checkbox" at bounding box center [318, 326] width 11 height 11
checkbox input "true"
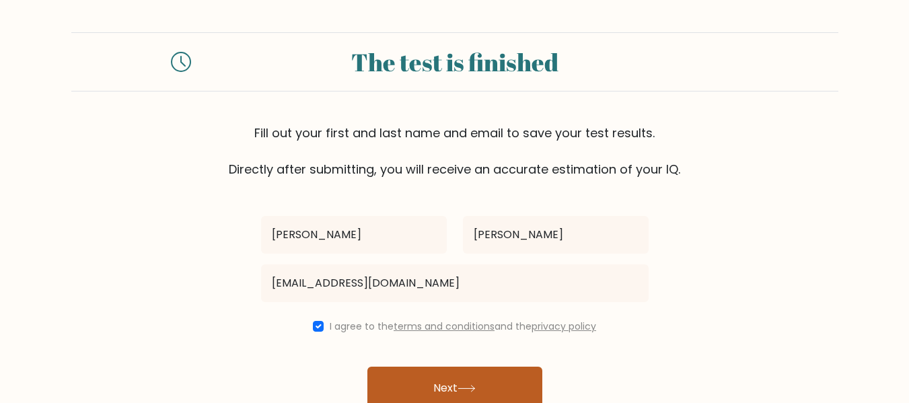
click at [436, 379] on button "Next" at bounding box center [454, 388] width 175 height 43
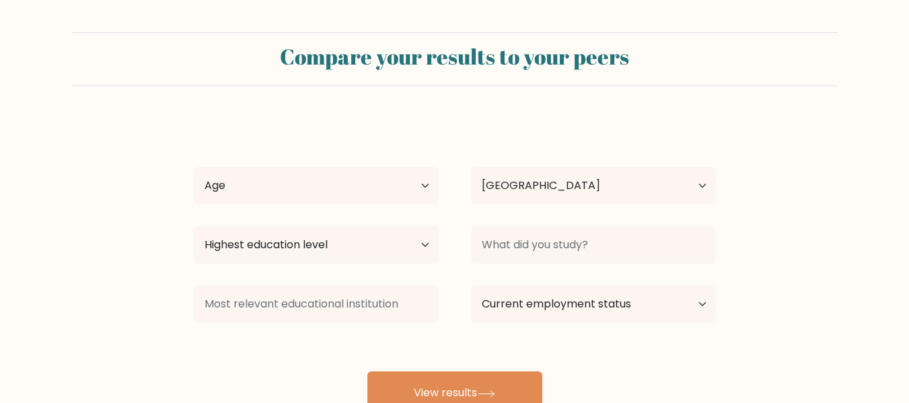
select select "FR"
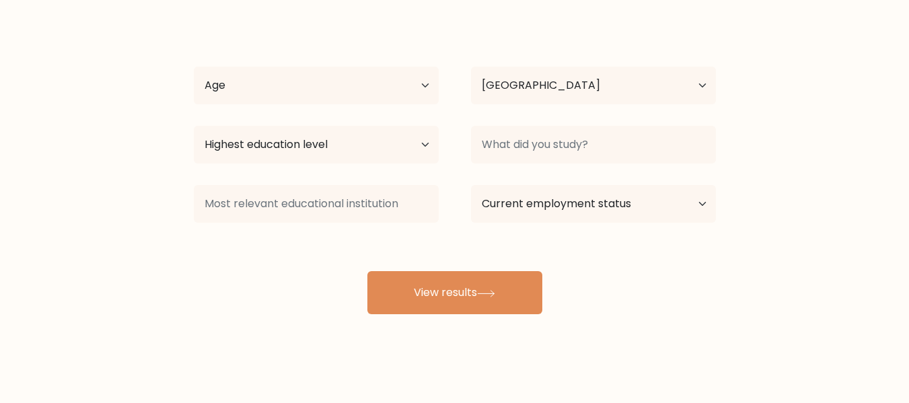
scroll to position [101, 0]
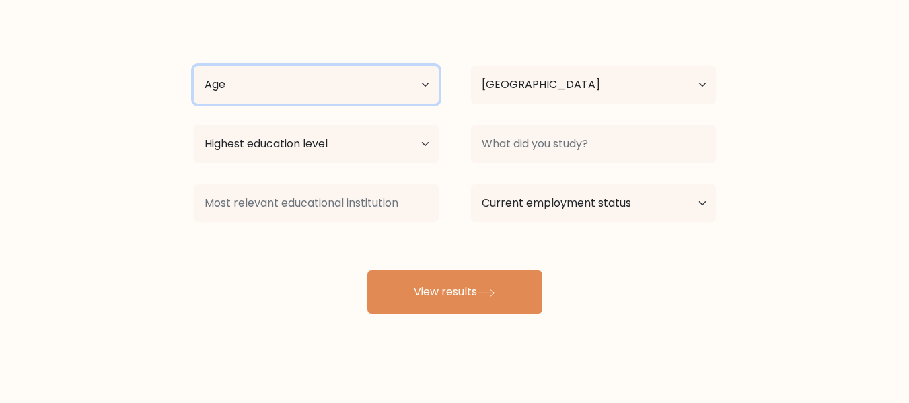
click at [429, 83] on select "Age Under [DEMOGRAPHIC_DATA] [DEMOGRAPHIC_DATA] [DEMOGRAPHIC_DATA] [DEMOGRAPHIC…" at bounding box center [316, 85] width 245 height 38
select select "65_plus"
click at [194, 66] on select "Age Under [DEMOGRAPHIC_DATA] [DEMOGRAPHIC_DATA] [DEMOGRAPHIC_DATA] [DEMOGRAPHIC…" at bounding box center [316, 85] width 245 height 38
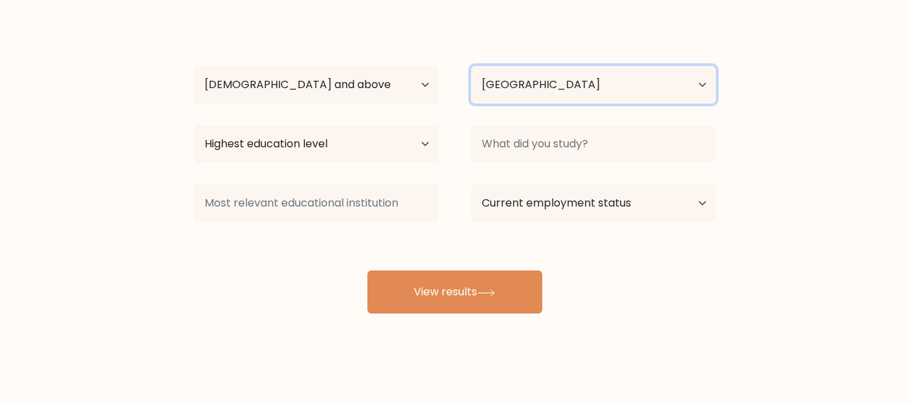
click at [659, 80] on select "Country Afghanistan Albania Algeria American Samoa Andorra Angola Anguilla Anta…" at bounding box center [593, 85] width 245 height 38
select select "GB"
click at [471, 66] on select "Country Afghanistan Albania Algeria American Samoa Andorra Angola Anguilla Anta…" at bounding box center [593, 85] width 245 height 38
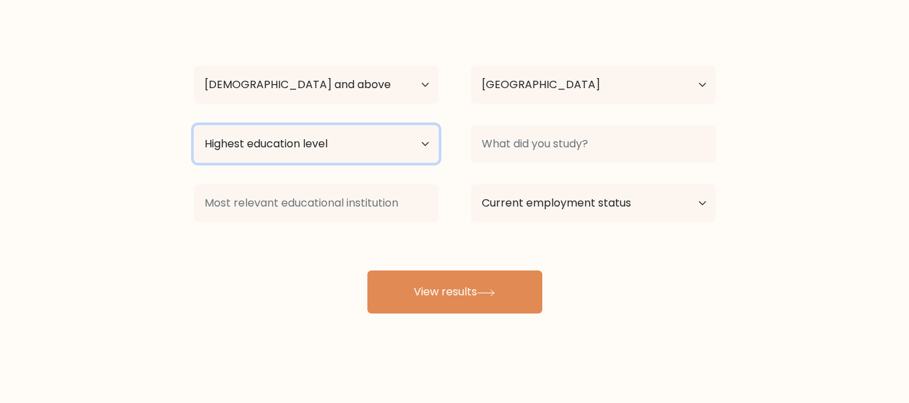
click at [422, 150] on select "Highest education level No schooling Primary Lower Secondary Upper Secondary Oc…" at bounding box center [316, 144] width 245 height 38
select select "masters_degree"
click at [194, 125] on select "Highest education level No schooling Primary Lower Secondary Upper Secondary Oc…" at bounding box center [316, 144] width 245 height 38
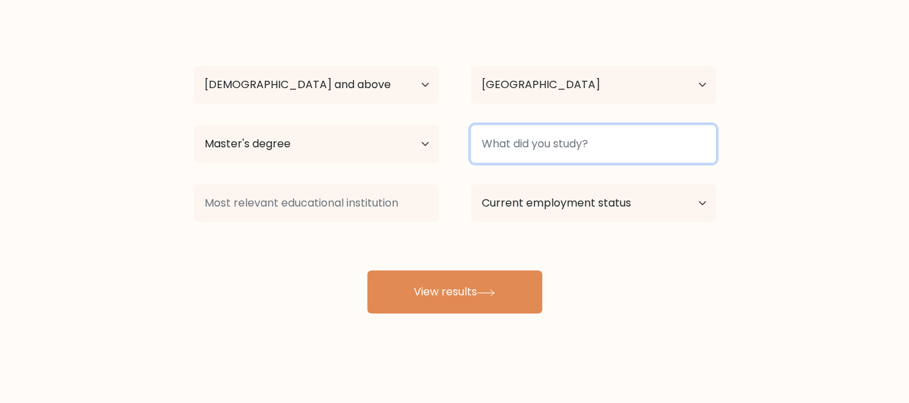
click at [677, 151] on input at bounding box center [593, 144] width 245 height 38
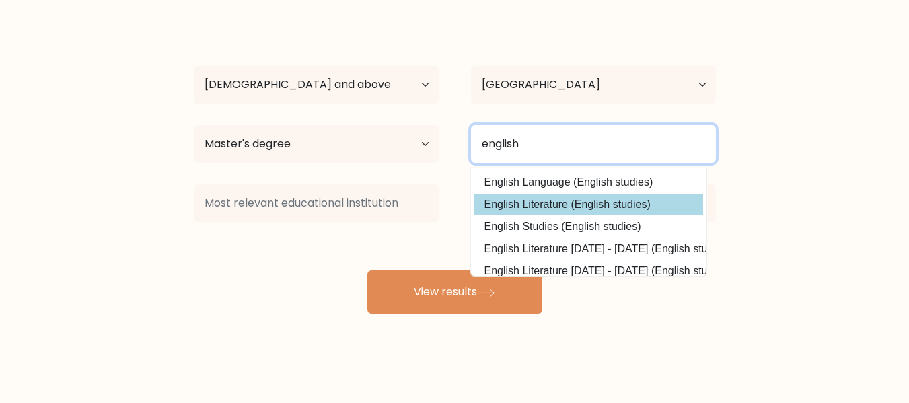
type input "english"
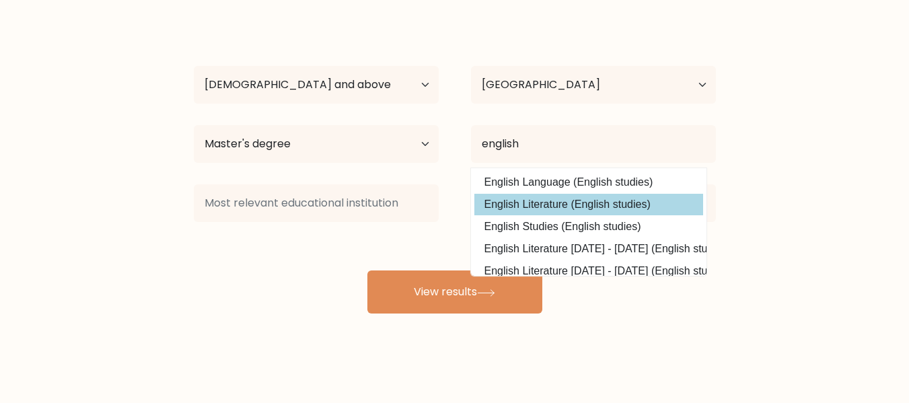
click at [597, 201] on div "Emma HENDERSON Age Under 18 years old 18-24 years old 25-34 years old 35-44 yea…" at bounding box center [455, 165] width 538 height 296
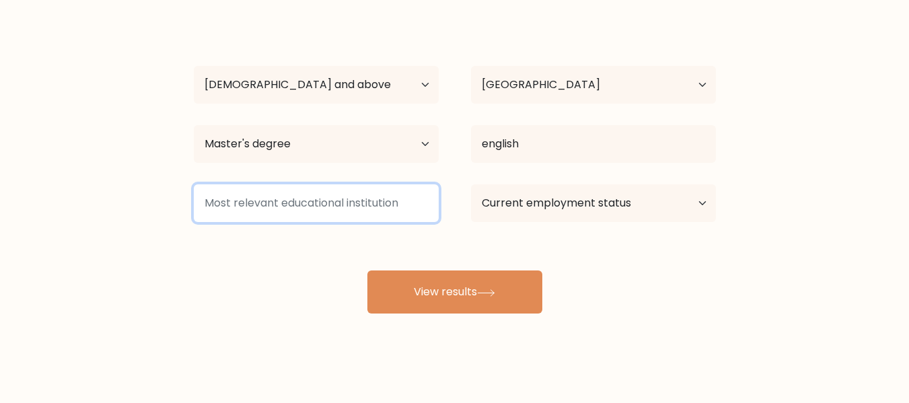
click at [389, 204] on input at bounding box center [316, 203] width 245 height 38
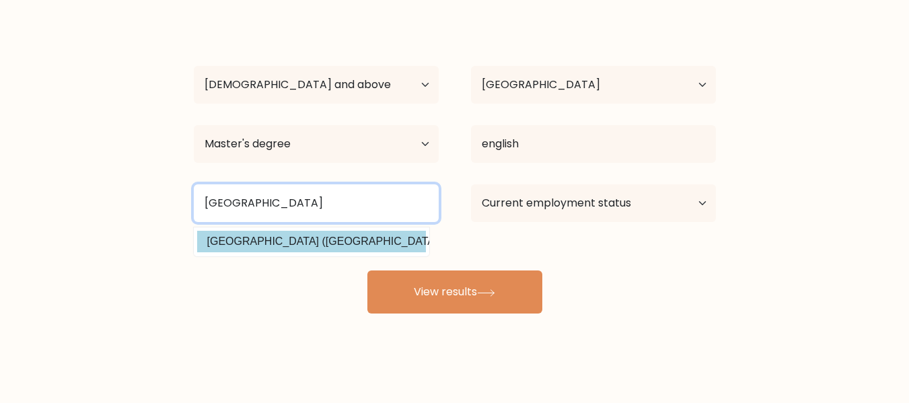
type input "yale"
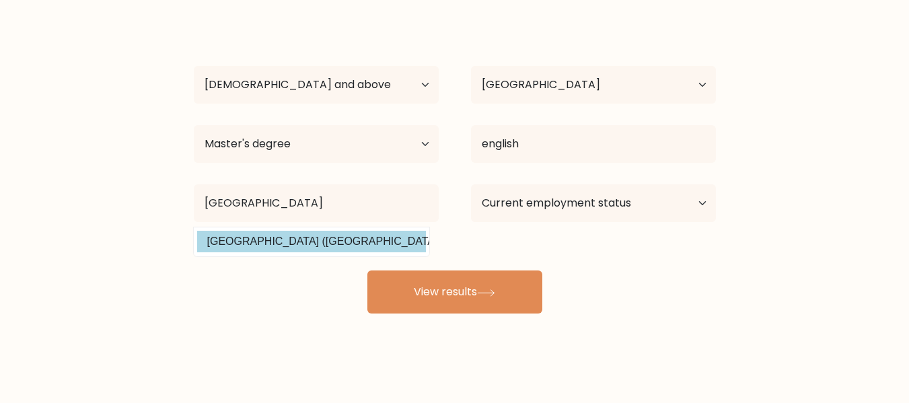
click at [310, 242] on div "Emma HENDERSON Age Under 18 years old 18-24 years old 25-34 years old 35-44 yea…" at bounding box center [455, 165] width 538 height 296
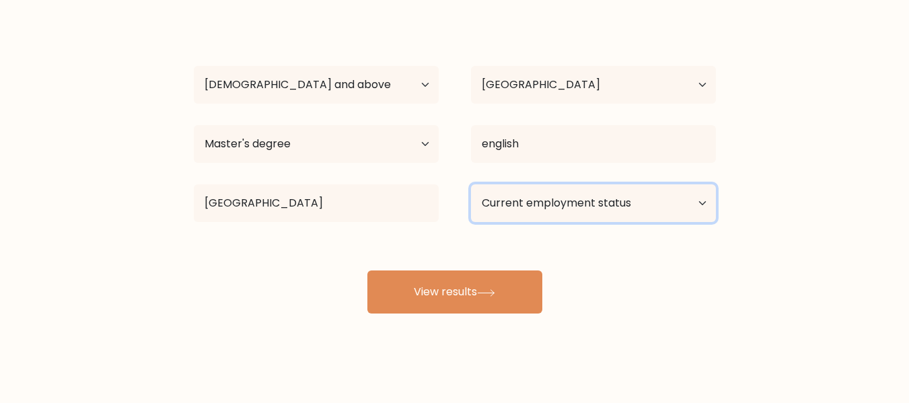
click at [538, 213] on select "Current employment status Employed Student Retired Other / prefer not to answer" at bounding box center [593, 203] width 245 height 38
select select "retired"
click at [471, 184] on select "Current employment status Employed Student Retired Other / prefer not to answer" at bounding box center [593, 203] width 245 height 38
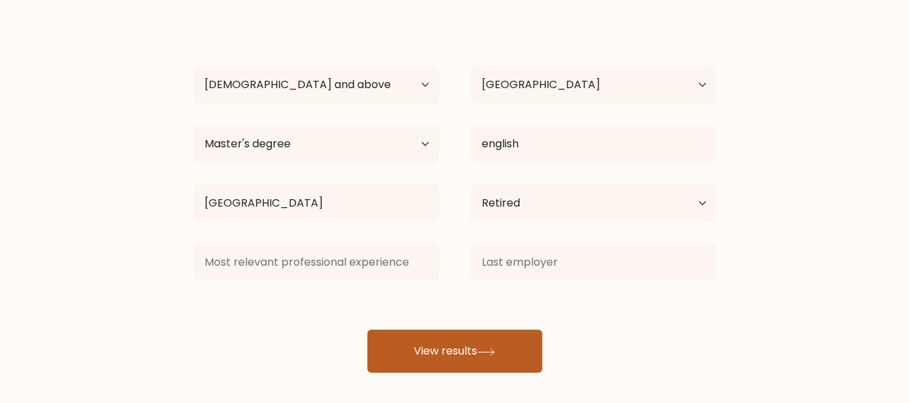
click at [448, 346] on button "View results" at bounding box center [454, 351] width 175 height 43
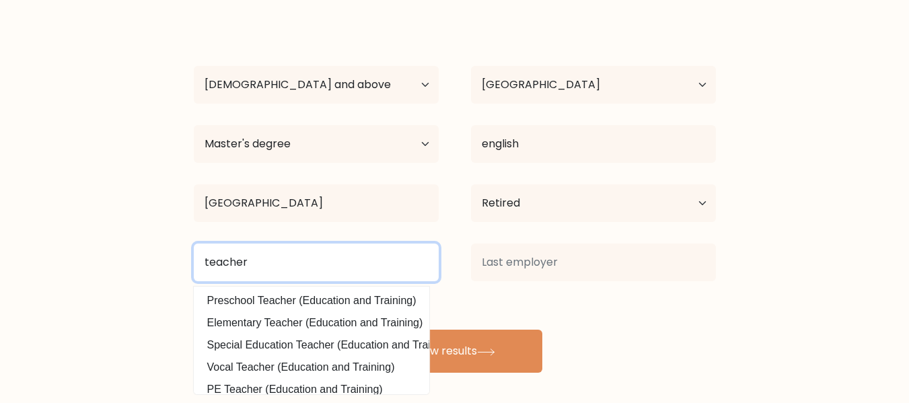
type input "teacher"
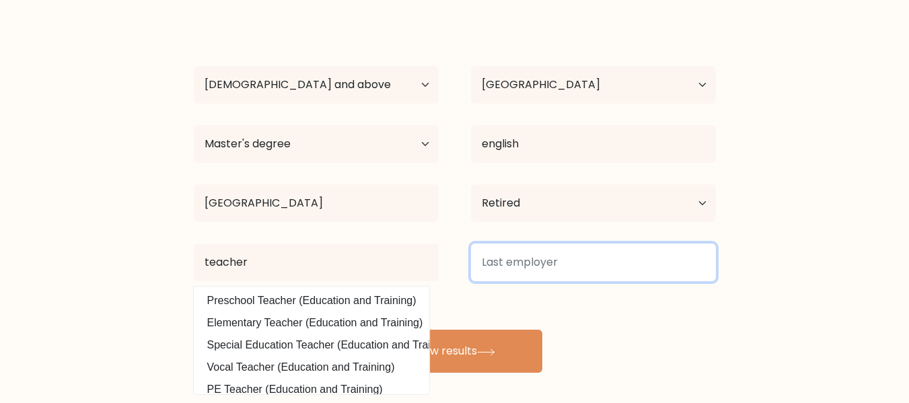
click at [569, 269] on input at bounding box center [593, 263] width 245 height 38
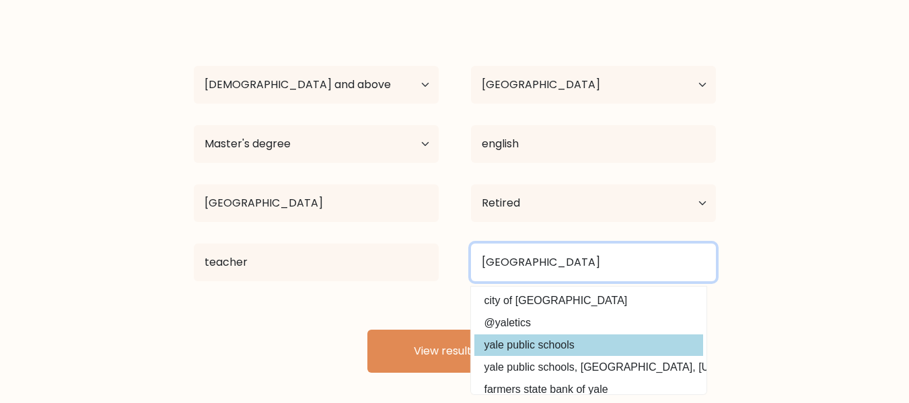
type input "yale"
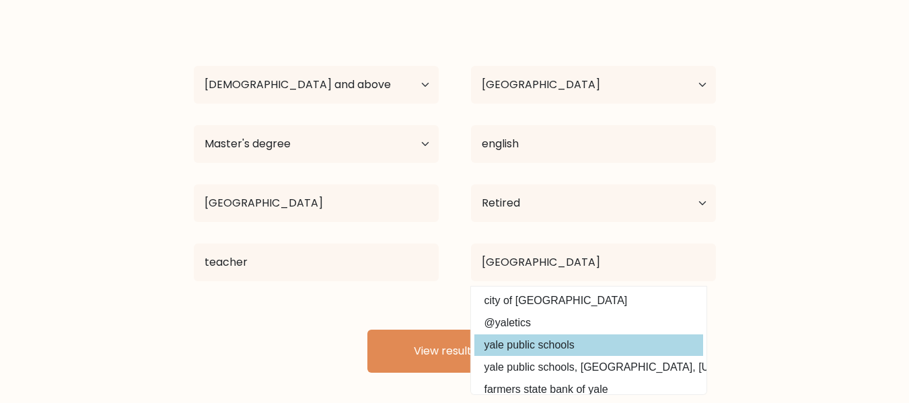
click at [543, 350] on div "Emma HENDERSON Age Under 18 years old 18-24 years old 25-34 years old 35-44 yea…" at bounding box center [455, 194] width 538 height 355
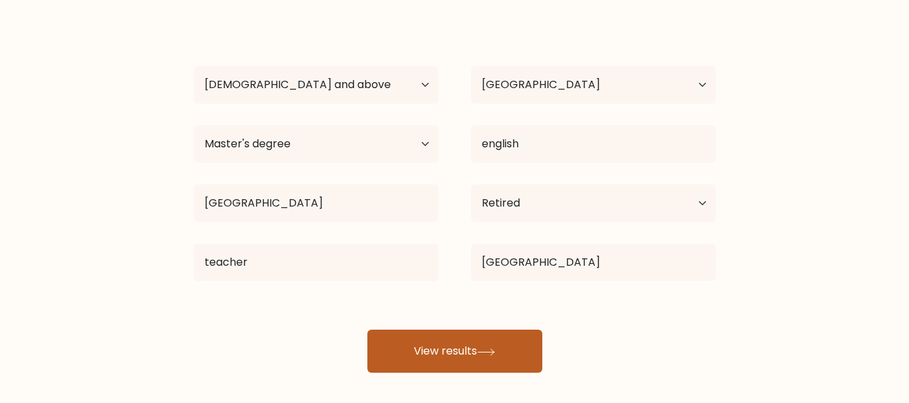
click at [463, 350] on button "View results" at bounding box center [454, 351] width 175 height 43
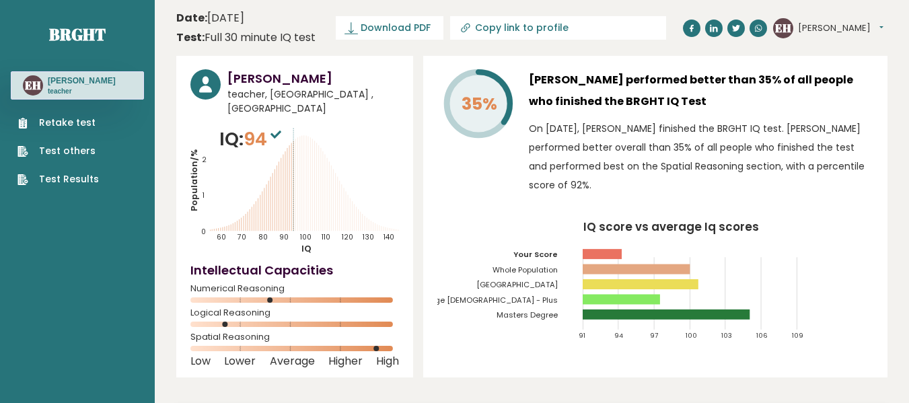
click at [465, 351] on div "35% Emma Henderson performed better than 35% of all people who finished the BRG…" at bounding box center [655, 217] width 464 height 322
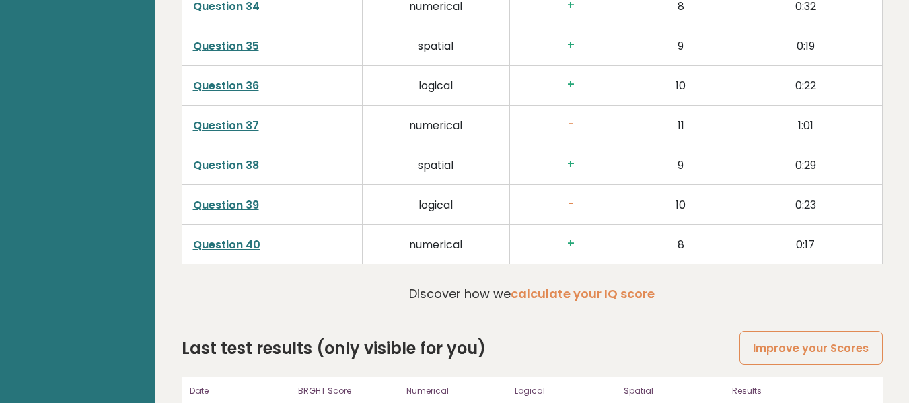
scroll to position [3491, 0]
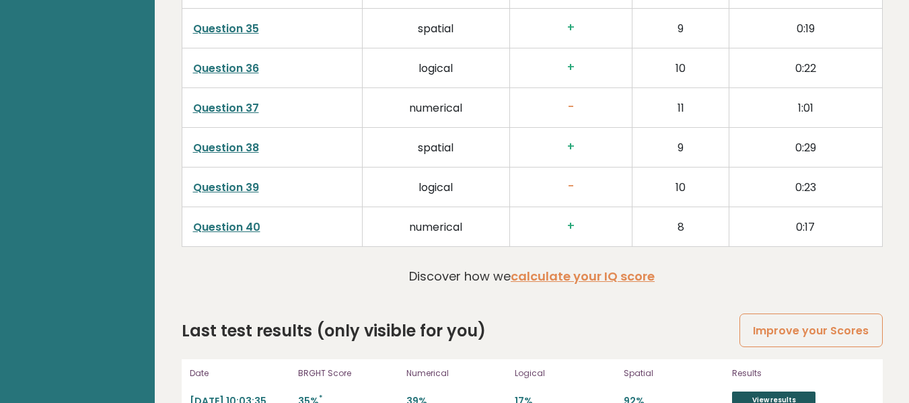
click at [748, 391] on link "View results" at bounding box center [773, 399] width 83 height 17
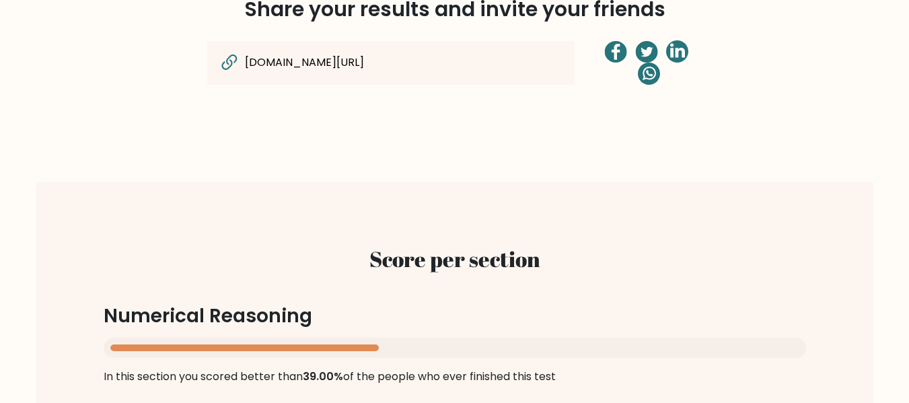
scroll to position [1098, 0]
